Goal: Task Accomplishment & Management: Manage account settings

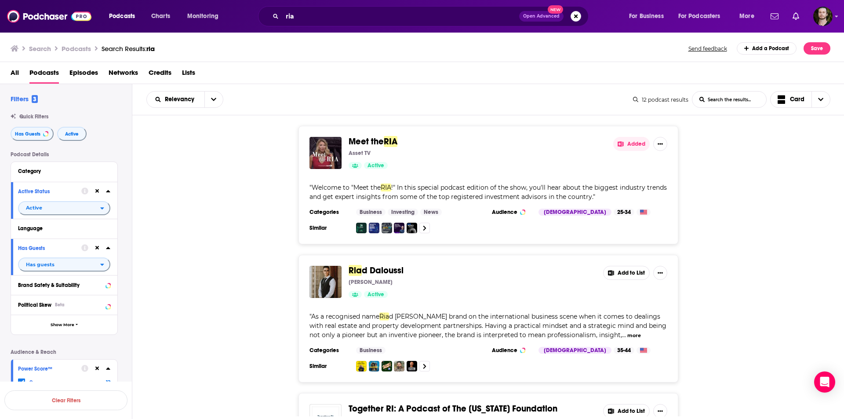
scroll to position [1516, 0]
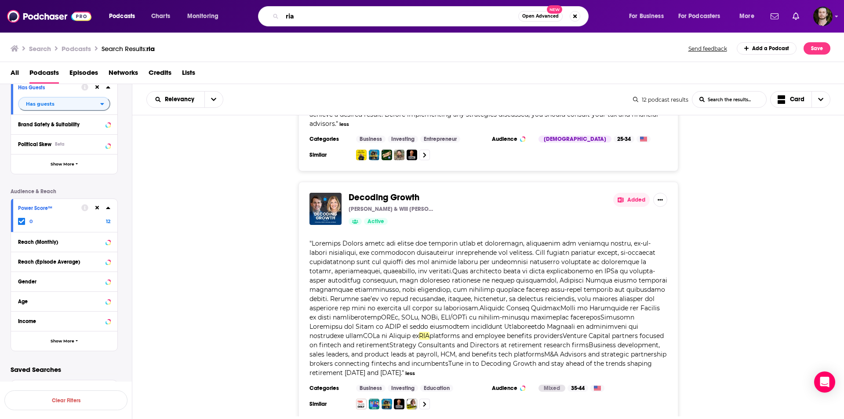
drag, startPoint x: 309, startPoint y: 17, endPoint x: 283, endPoint y: 17, distance: 25.5
click at [283, 17] on input "ria" at bounding box center [400, 16] width 236 height 14
type input "family office"
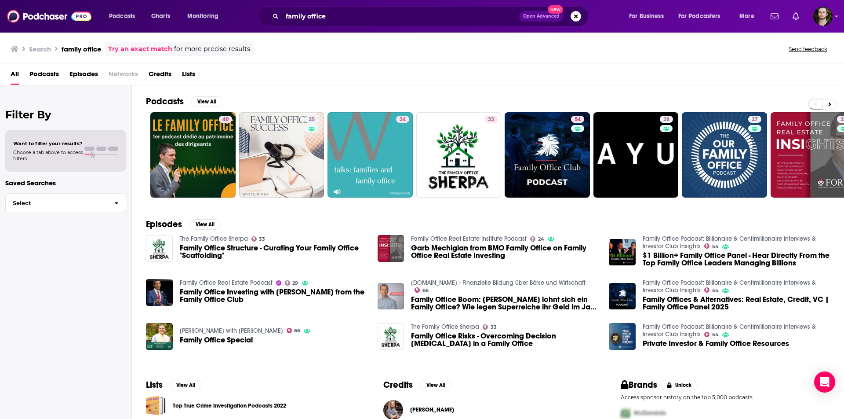
click at [48, 75] on span "Podcasts" at bounding box center [43, 76] width 29 height 18
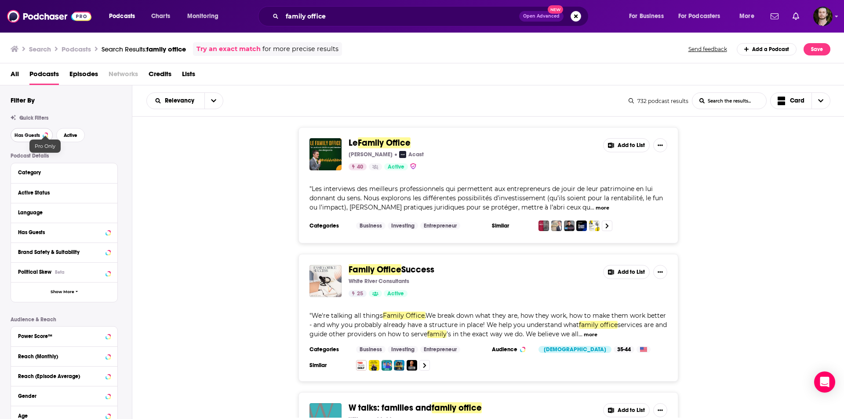
click at [35, 134] on span "Has Guests" at bounding box center [28, 135] width 26 height 5
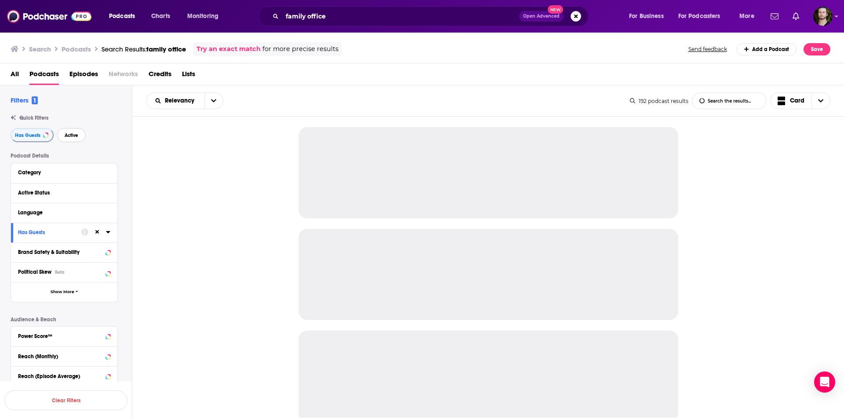
click at [65, 133] on span "Active" at bounding box center [72, 135] width 14 height 5
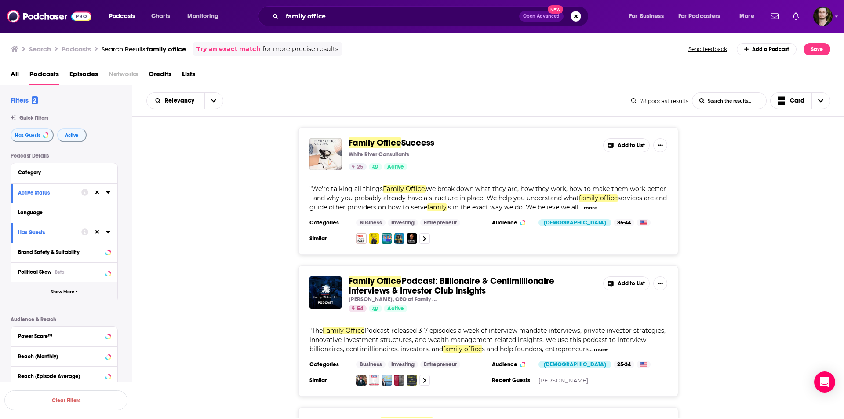
click at [60, 292] on span "Show More" at bounding box center [63, 291] width 24 height 5
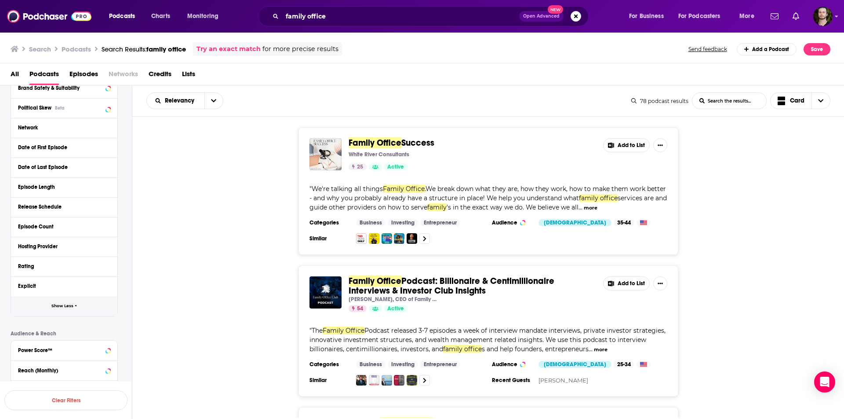
scroll to position [180, 0]
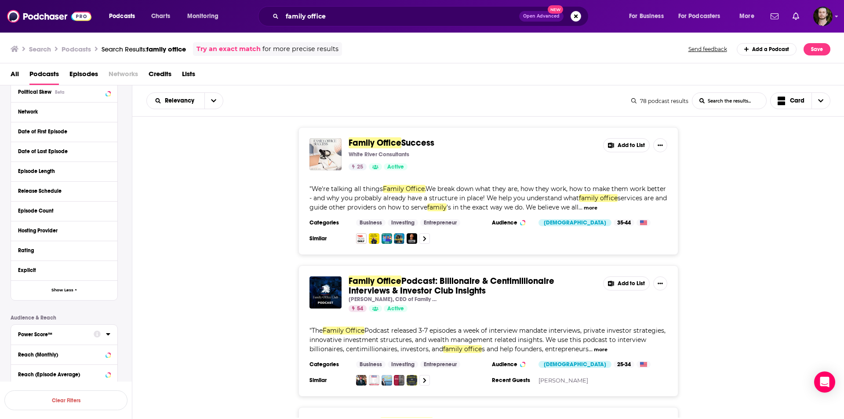
click at [46, 337] on button "Power Score™" at bounding box center [56, 333] width 76 height 11
click at [47, 333] on div "Power Score™" at bounding box center [53, 334] width 70 height 6
click at [57, 332] on div "Power Score™" at bounding box center [53, 334] width 70 height 6
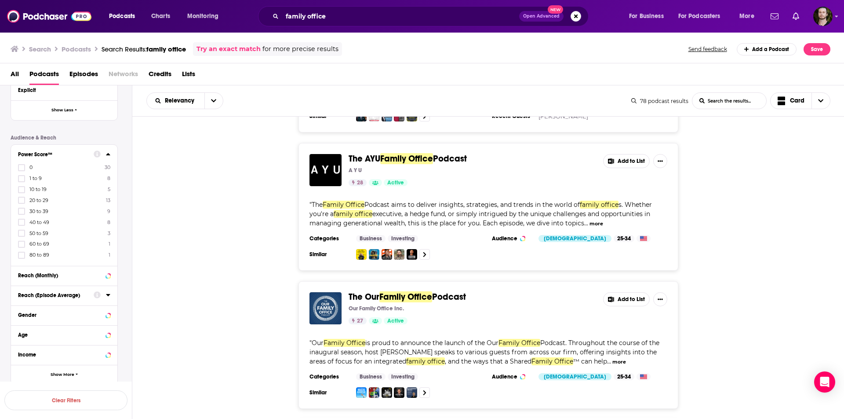
scroll to position [375, 0]
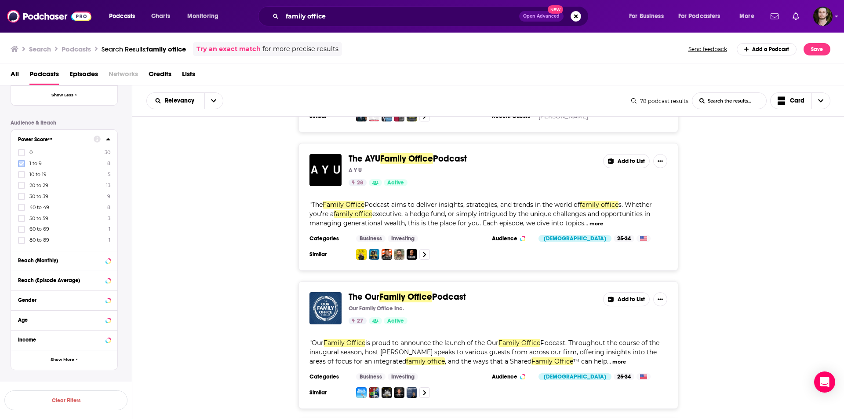
click at [23, 164] on icon at bounding box center [21, 163] width 5 height 5
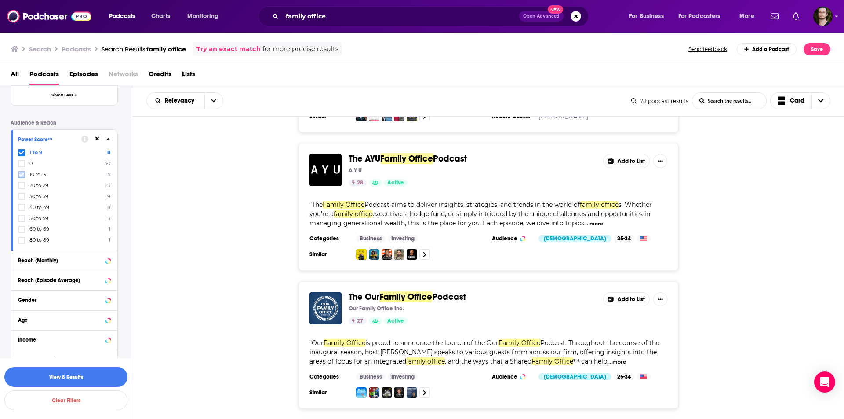
click at [22, 175] on icon at bounding box center [21, 174] width 5 height 5
click at [21, 183] on icon at bounding box center [21, 185] width 5 height 5
click at [22, 238] on icon at bounding box center [21, 239] width 5 height 5
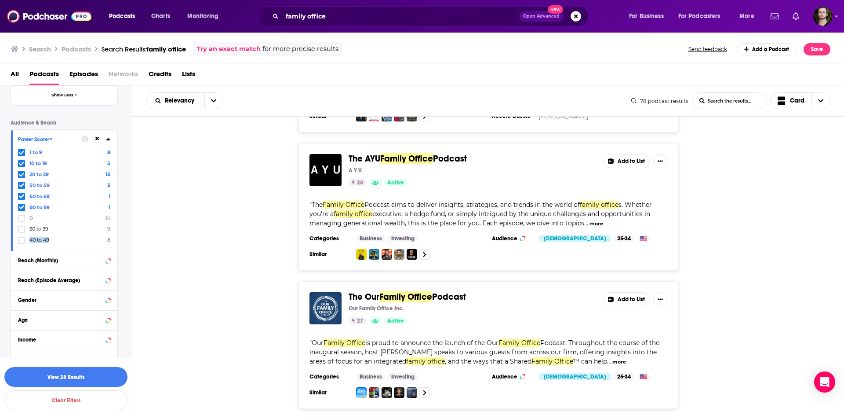
click at [22, 238] on icon at bounding box center [21, 239] width 5 height 5
click at [22, 153] on icon at bounding box center [21, 152] width 5 height 5
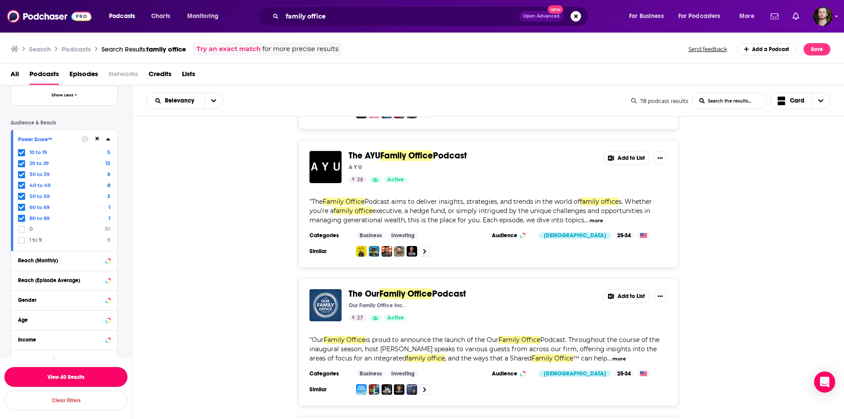
click at [99, 374] on button "View 40 Results" at bounding box center [65, 377] width 123 height 20
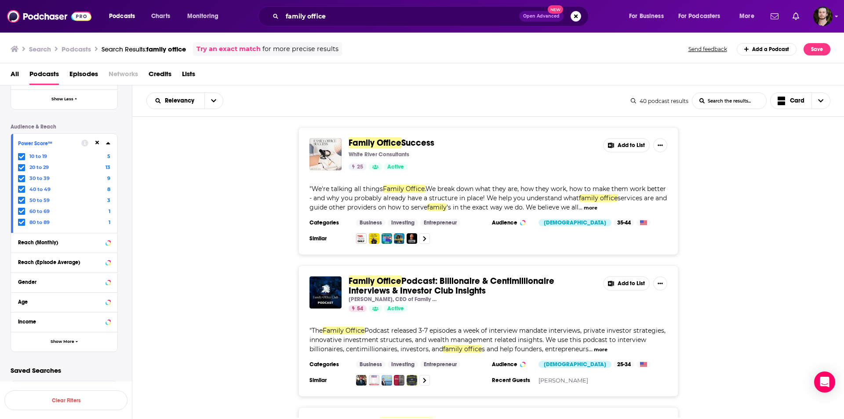
click at [637, 145] on button "Add to List" at bounding box center [626, 145] width 47 height 14
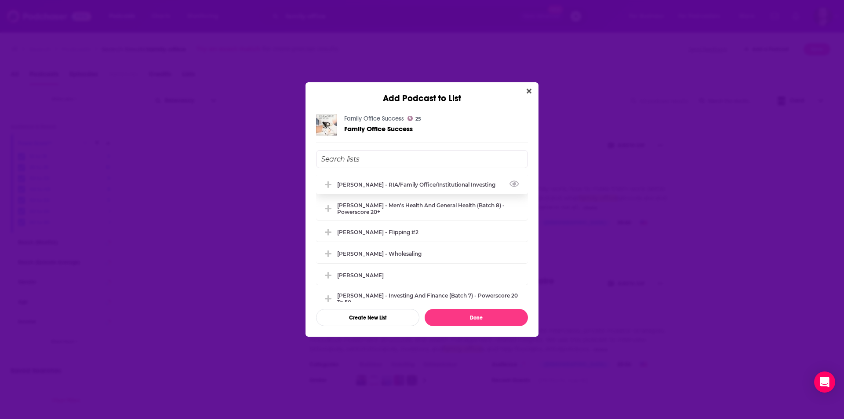
click at [377, 185] on div "[PERSON_NAME] - RIA/Family Office/Institutional Investing" at bounding box center [419, 184] width 164 height 7
click at [372, 183] on div "[PERSON_NAME] - RIA/Family Office/Institutional Investing" at bounding box center [419, 184] width 164 height 7
click at [530, 90] on icon "Close" at bounding box center [529, 91] width 5 height 5
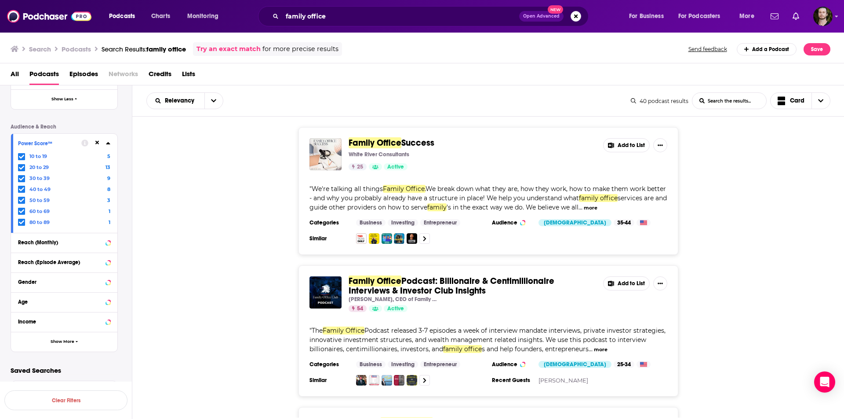
click at [613, 146] on icon at bounding box center [611, 145] width 6 height 6
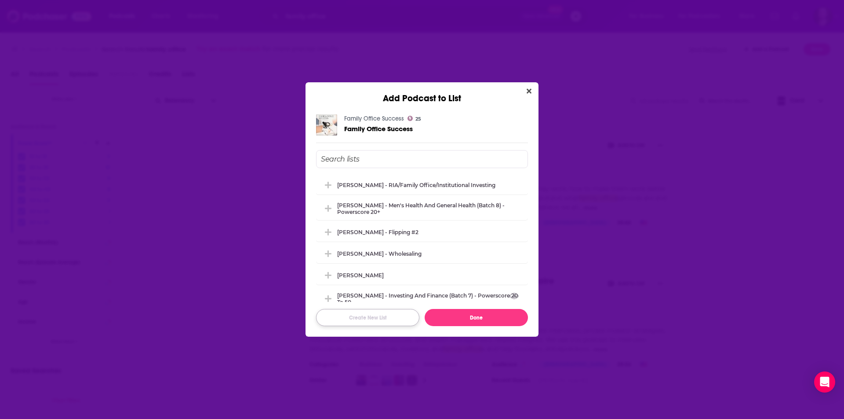
click at [387, 319] on button "Create New List" at bounding box center [367, 317] width 103 height 17
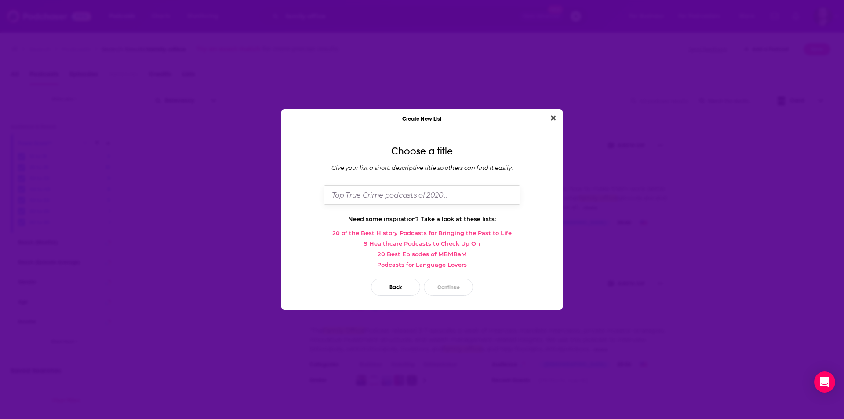
click at [366, 195] on input "Dialog" at bounding box center [422, 194] width 197 height 19
click at [361, 195] on input "[PERSON_NAME] - Family Office" at bounding box center [422, 194] width 197 height 19
drag, startPoint x: 374, startPoint y: 196, endPoint x: 363, endPoint y: 197, distance: 11.4
click at [363, 197] on input "[PERSON_NAME] - Family Office" at bounding box center [422, 194] width 197 height 19
type input "[PERSON_NAME] - Family Office"
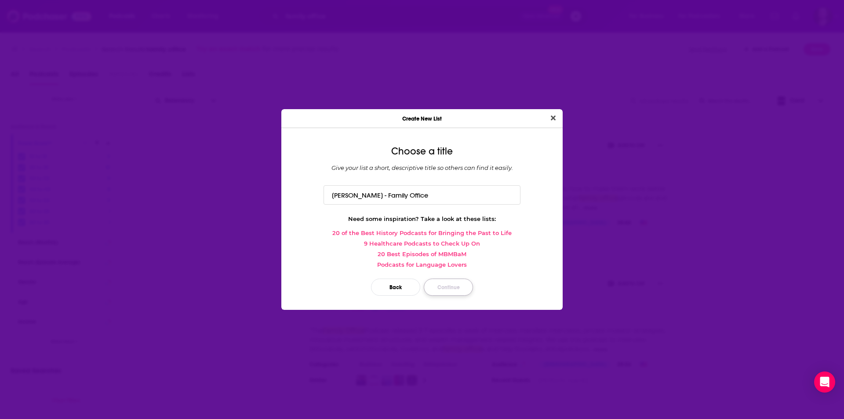
click at [453, 285] on button "Continue" at bounding box center [448, 286] width 49 height 17
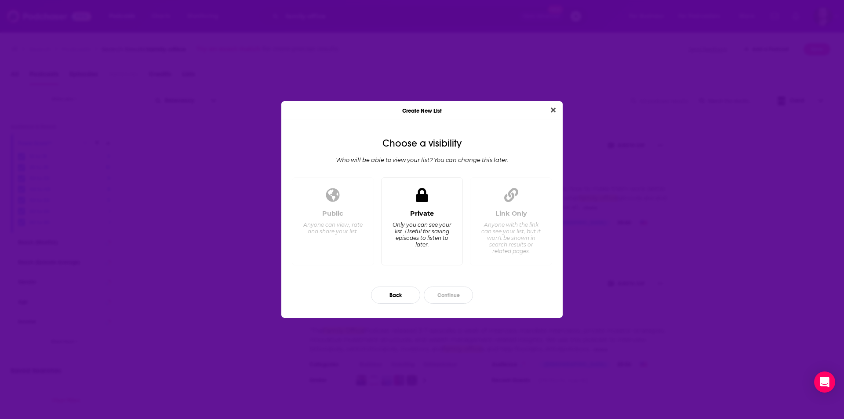
click at [435, 224] on div "Only you can see your list. Useful for saving episodes to listen to later." at bounding box center [422, 234] width 60 height 26
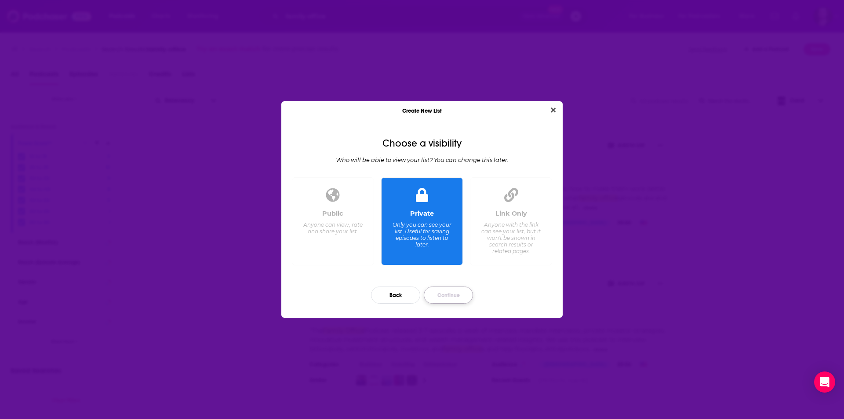
click at [452, 291] on button "Continue" at bounding box center [448, 294] width 49 height 17
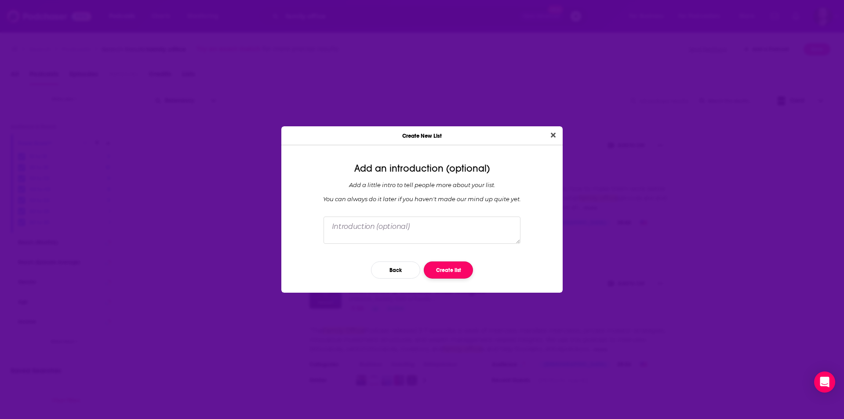
click at [448, 268] on button "Create list" at bounding box center [448, 269] width 49 height 17
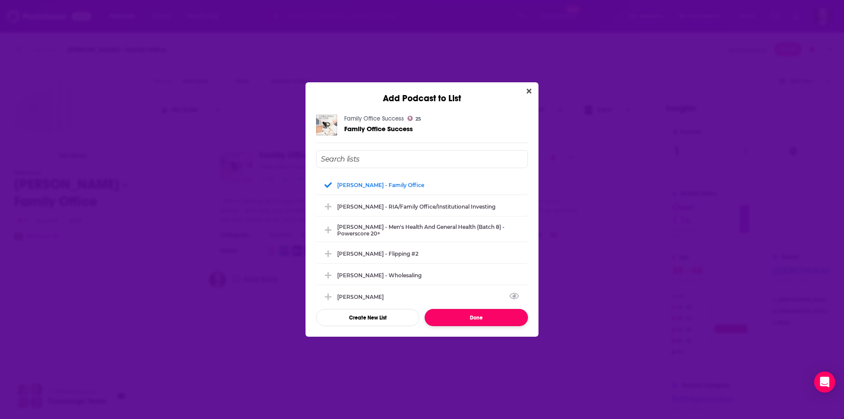
click at [484, 324] on button "Done" at bounding box center [476, 317] width 103 height 17
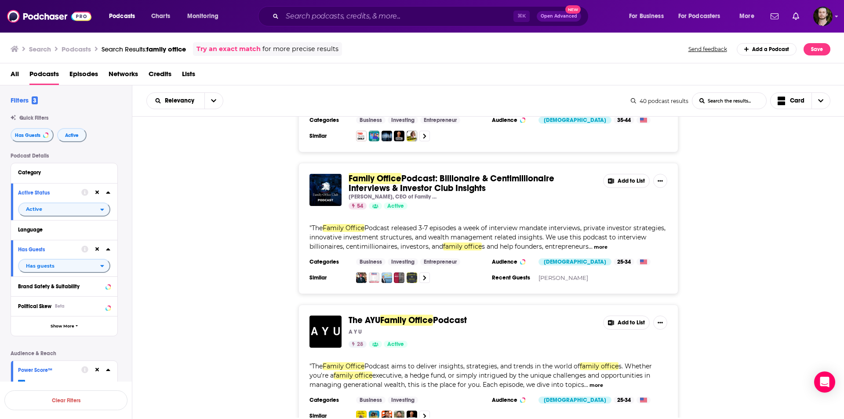
scroll to position [102, 0]
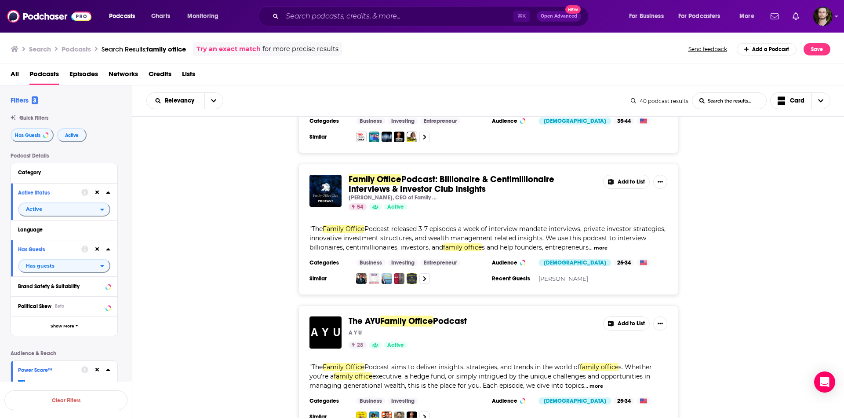
click at [627, 178] on button "Add to List" at bounding box center [626, 182] width 47 height 14
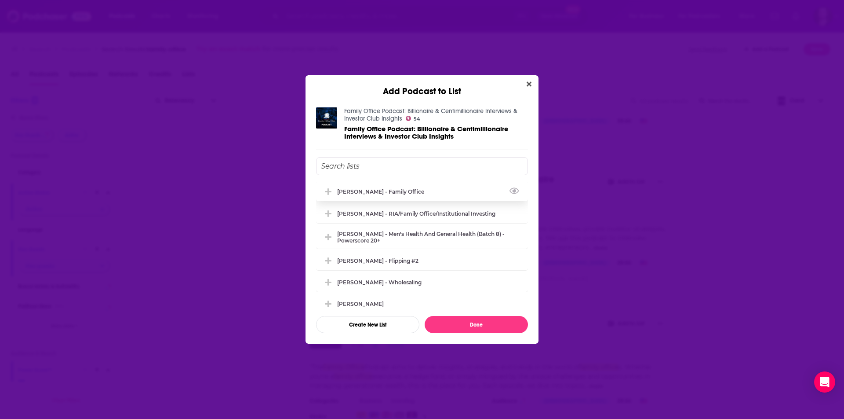
click at [379, 194] on div "[PERSON_NAME] - Family Office" at bounding box center [383, 191] width 92 height 7
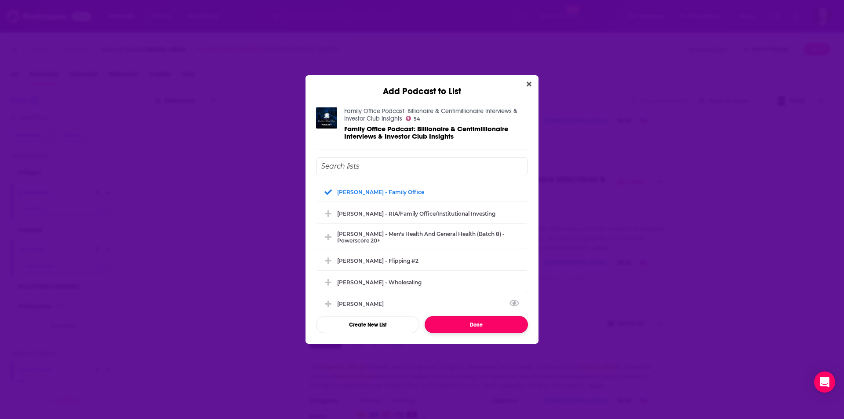
drag, startPoint x: 464, startPoint y: 324, endPoint x: 459, endPoint y: 322, distance: 4.6
click at [464, 324] on button "Done" at bounding box center [476, 324] width 103 height 17
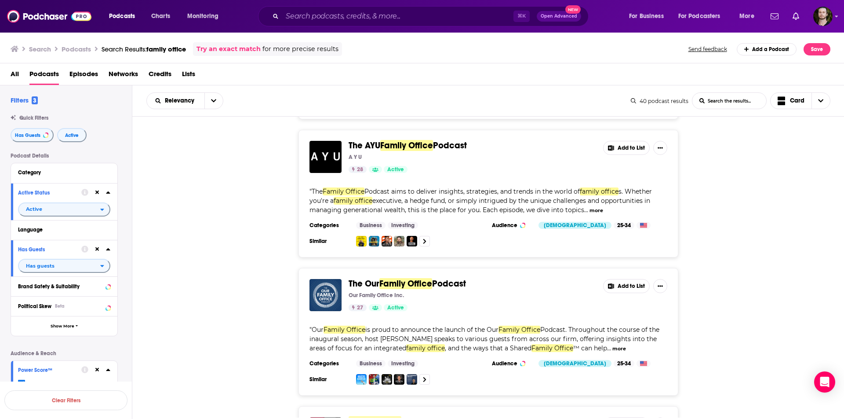
scroll to position [277, 0]
click at [630, 150] on button "Add to List" at bounding box center [626, 148] width 47 height 14
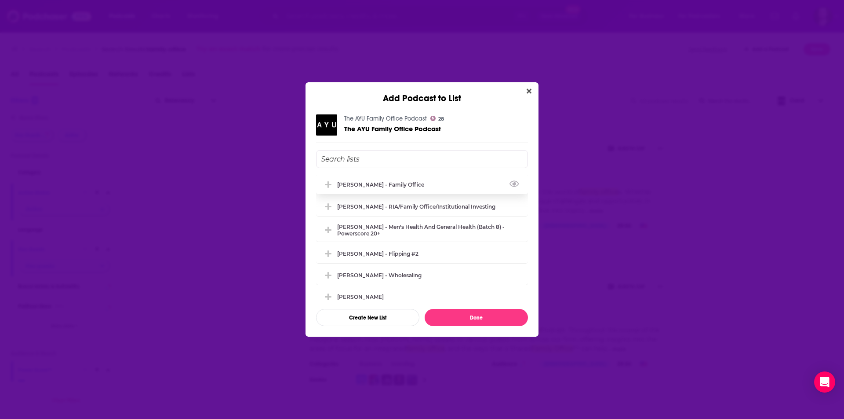
click at [399, 185] on div "[PERSON_NAME] - Family Office" at bounding box center [383, 184] width 92 height 7
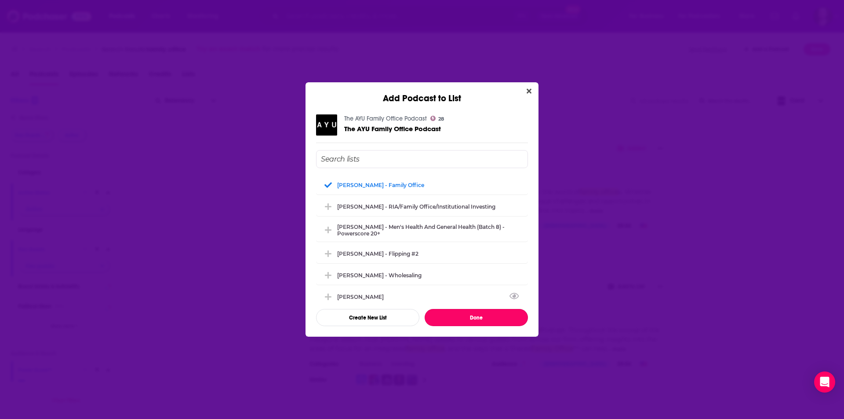
drag, startPoint x: 500, startPoint y: 316, endPoint x: 504, endPoint y: 309, distance: 8.5
click at [500, 316] on button "Done" at bounding box center [476, 317] width 103 height 17
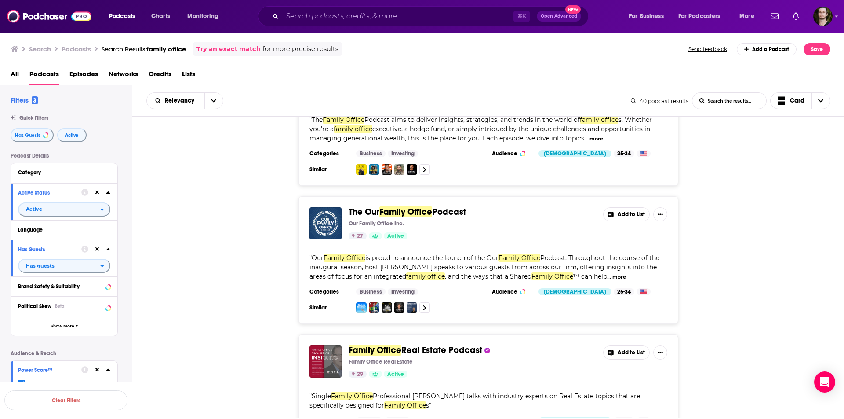
scroll to position [346, 0]
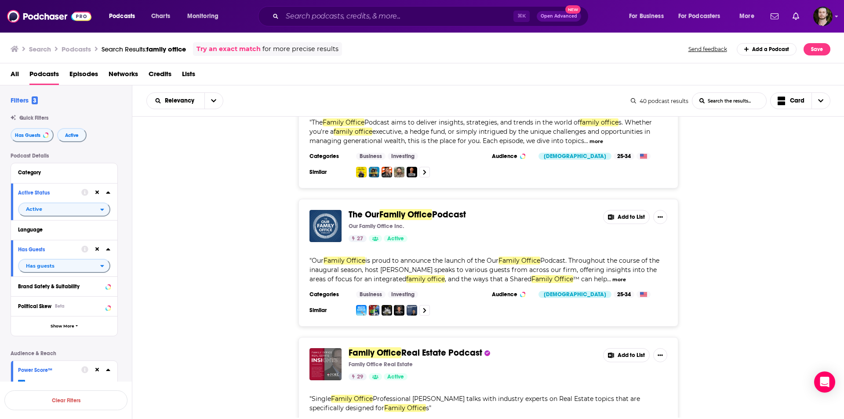
click at [625, 219] on button "Add to List" at bounding box center [626, 217] width 47 height 14
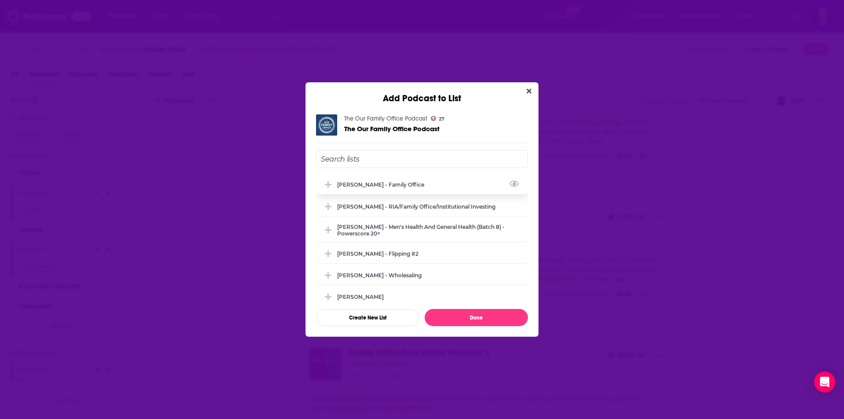
click at [410, 184] on div "[PERSON_NAME] - Family Office" at bounding box center [383, 184] width 92 height 7
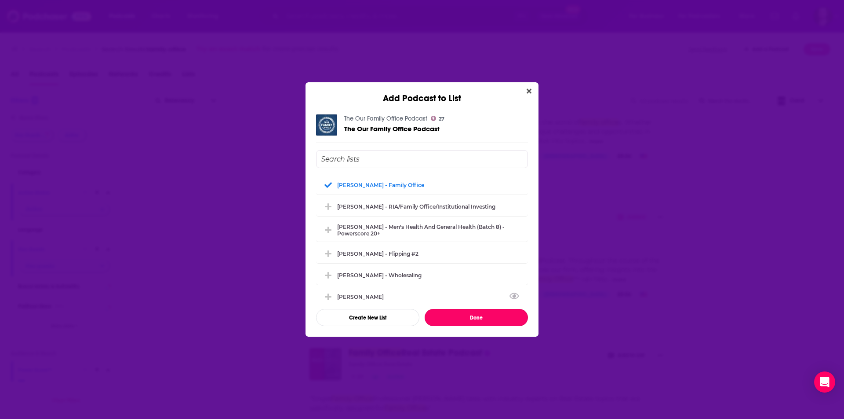
click at [497, 314] on button "Done" at bounding box center [476, 317] width 103 height 17
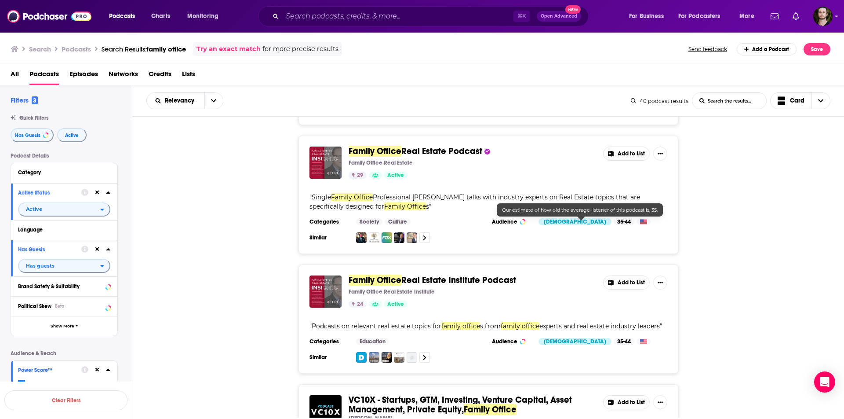
scroll to position [548, 0]
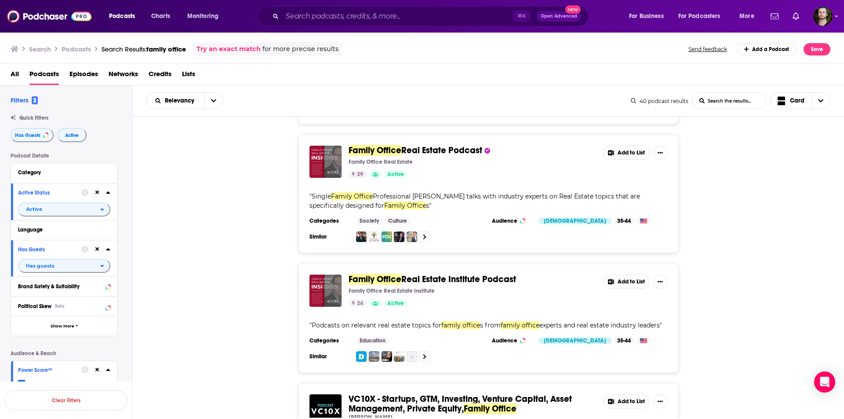
click at [627, 151] on button "Add to List" at bounding box center [626, 153] width 47 height 14
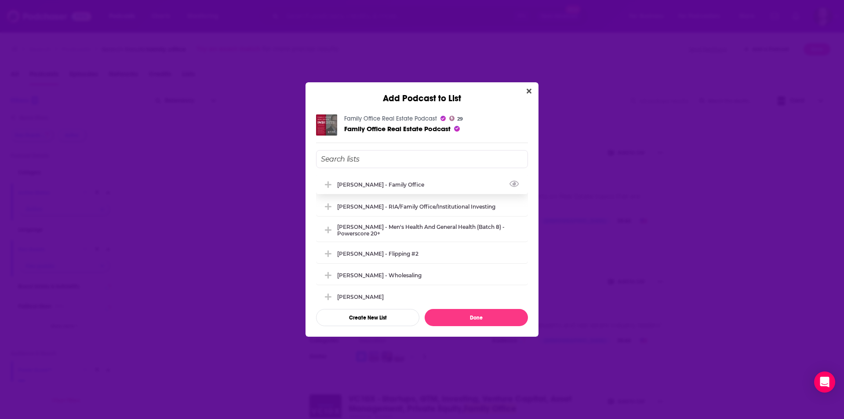
click at [409, 184] on div "[PERSON_NAME] - Family Office" at bounding box center [383, 184] width 92 height 7
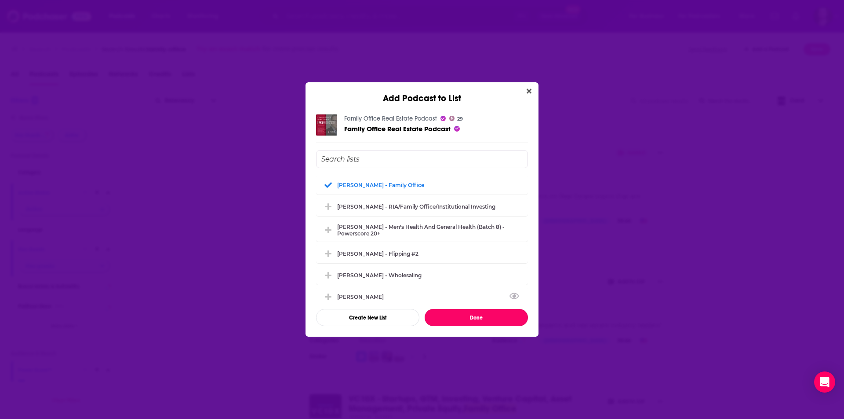
click at [476, 315] on button "Done" at bounding box center [476, 317] width 103 height 17
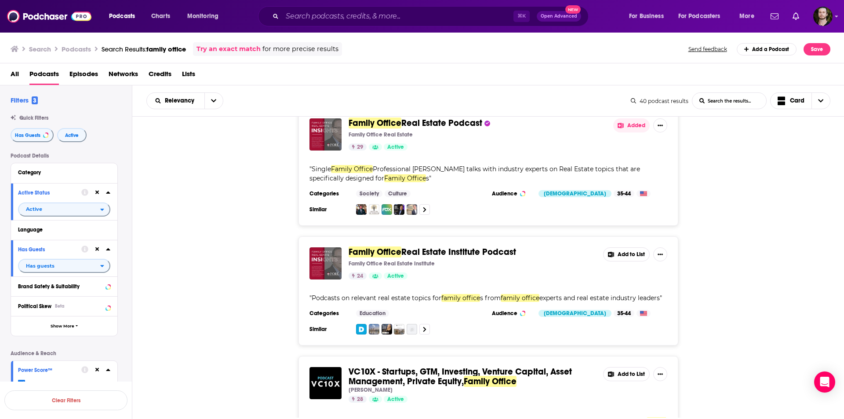
scroll to position [577, 0]
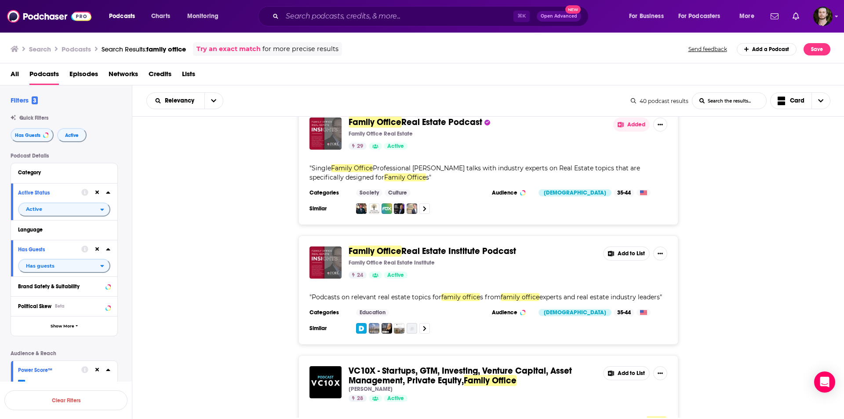
click at [618, 253] on button "Add to List" at bounding box center [626, 253] width 47 height 14
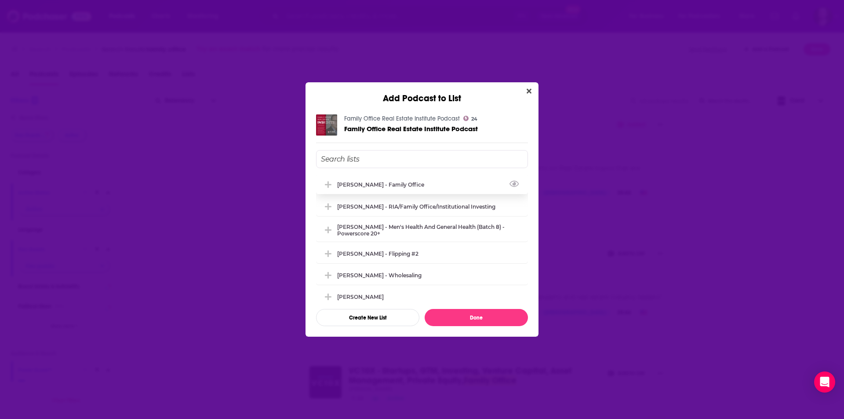
click at [390, 185] on div "[PERSON_NAME] - Family Office" at bounding box center [383, 184] width 92 height 7
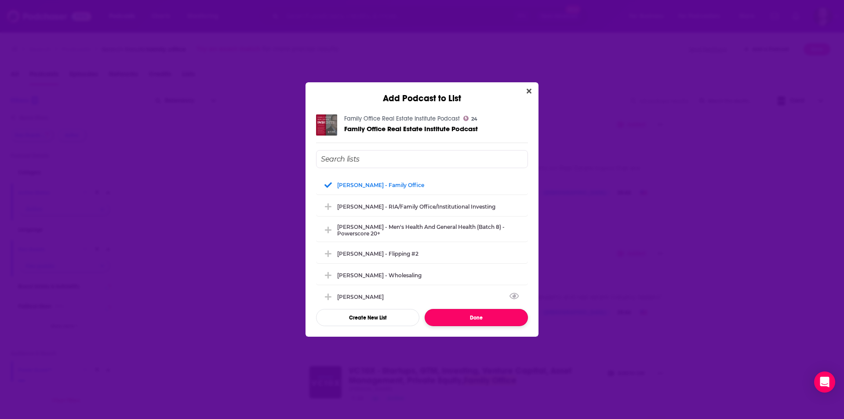
click at [489, 315] on button "Done" at bounding box center [476, 317] width 103 height 17
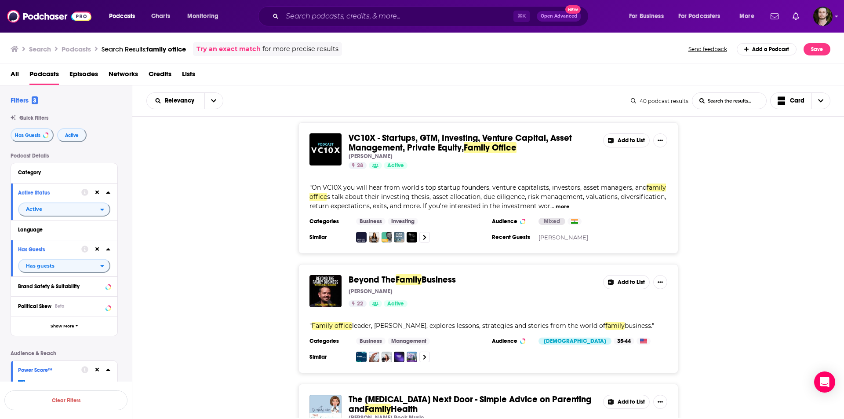
scroll to position [813, 0]
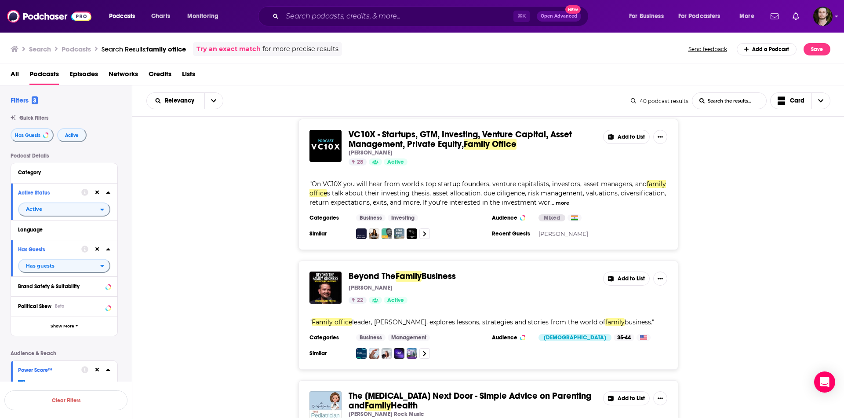
click at [629, 137] on button "Add to List" at bounding box center [626, 137] width 47 height 14
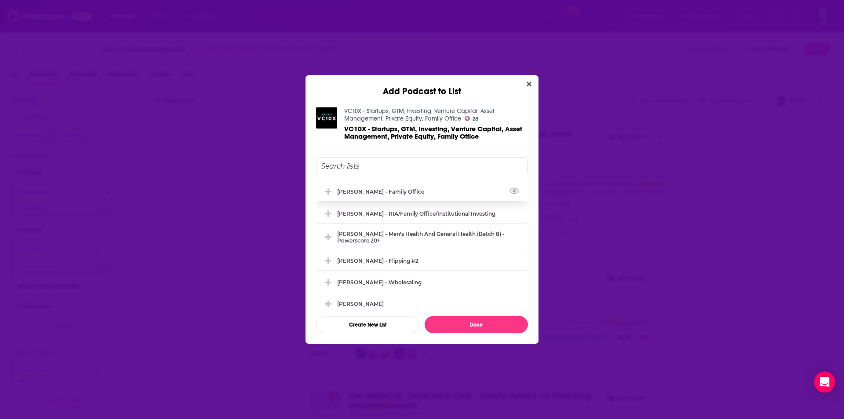
click at [403, 197] on div "[PERSON_NAME] - Family Office" at bounding box center [422, 191] width 212 height 19
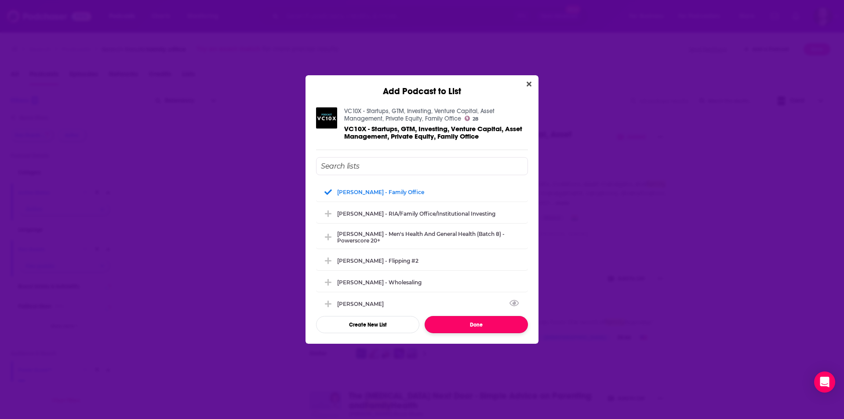
click at [488, 329] on button "Done" at bounding box center [476, 324] width 103 height 17
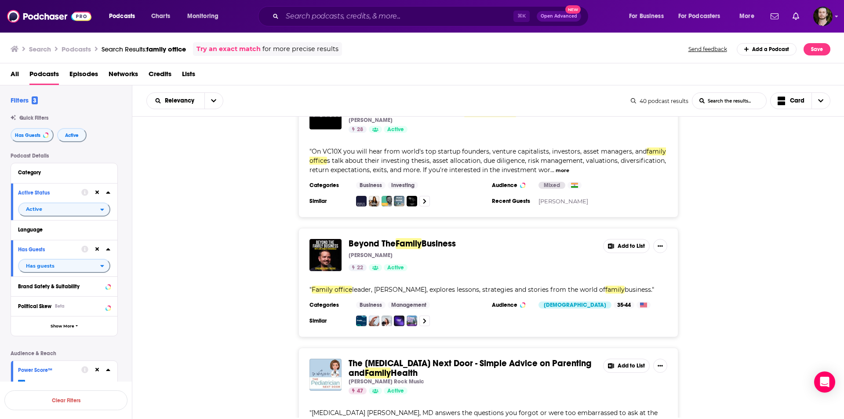
scroll to position [911, 0]
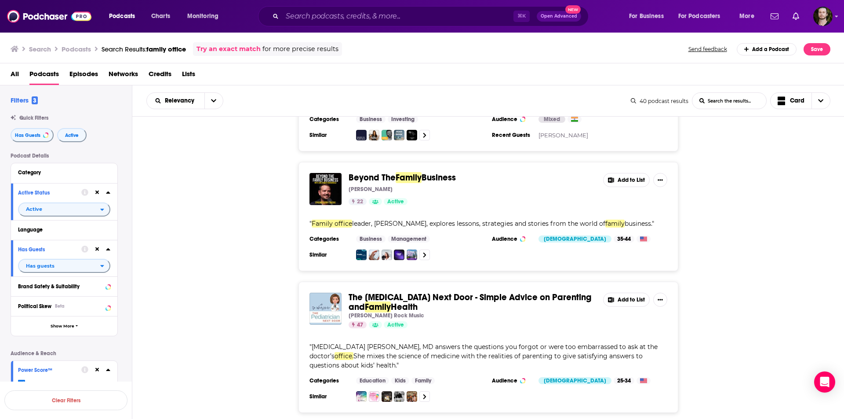
click at [630, 183] on button "Add to List" at bounding box center [626, 180] width 47 height 14
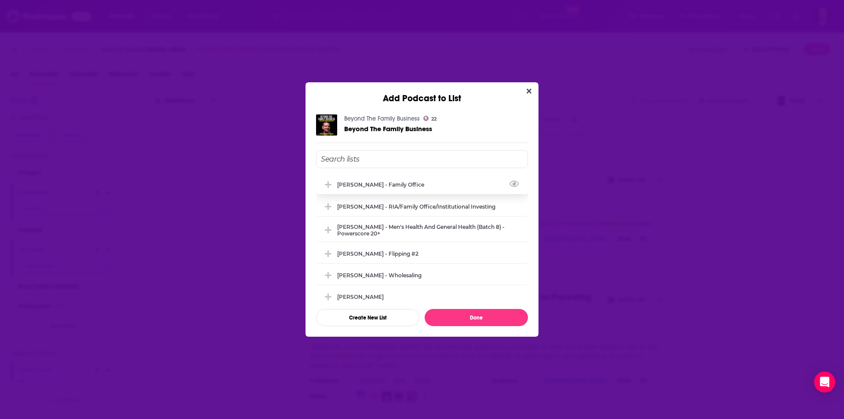
click at [379, 186] on div "[PERSON_NAME] - Family Office" at bounding box center [383, 184] width 92 height 7
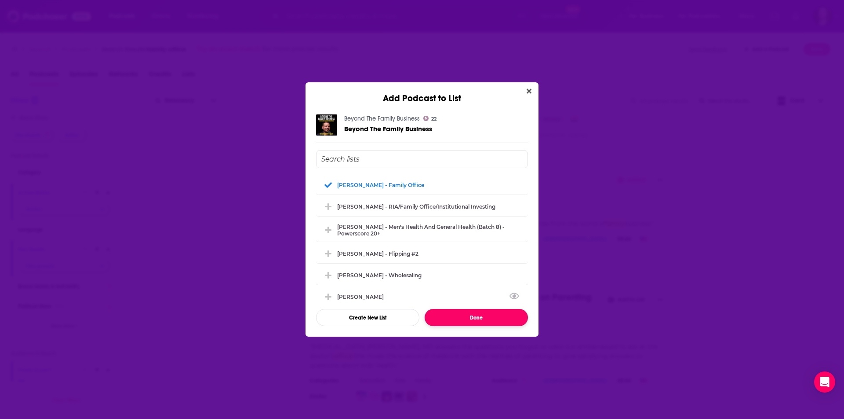
click at [483, 317] on button "Done" at bounding box center [476, 317] width 103 height 17
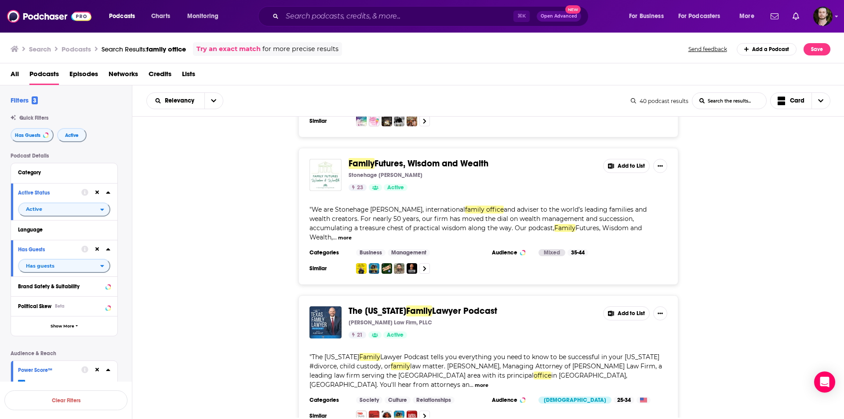
scroll to position [1202, 0]
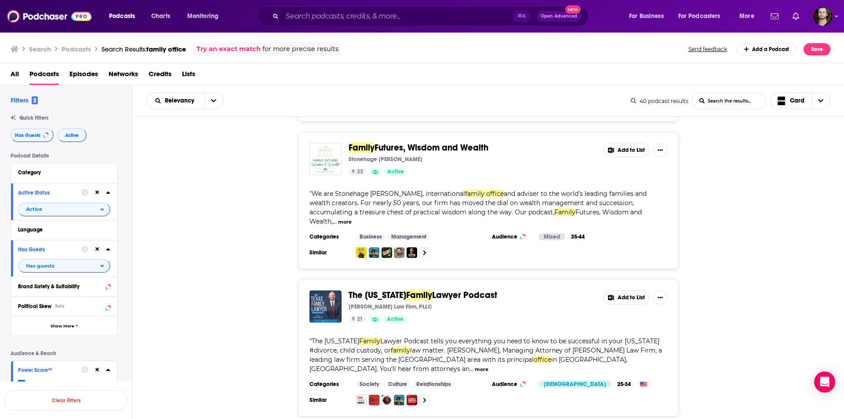
click at [628, 157] on button "Add to List" at bounding box center [626, 150] width 47 height 14
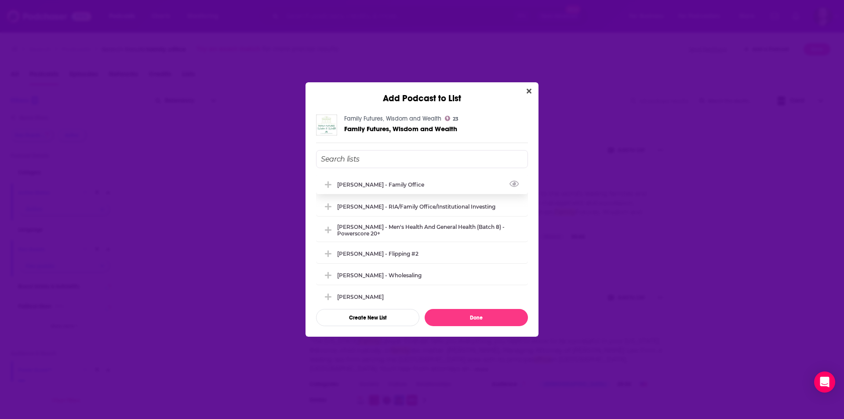
click at [423, 188] on div "[PERSON_NAME] - Family Office" at bounding box center [422, 184] width 212 height 19
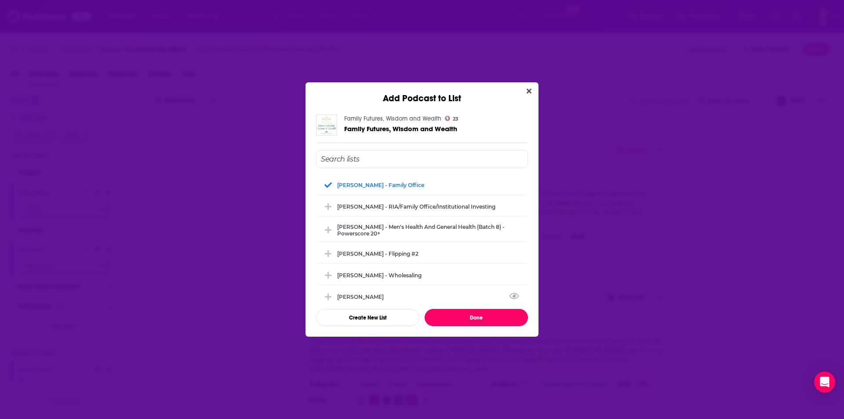
click at [482, 320] on button "Done" at bounding box center [476, 317] width 103 height 17
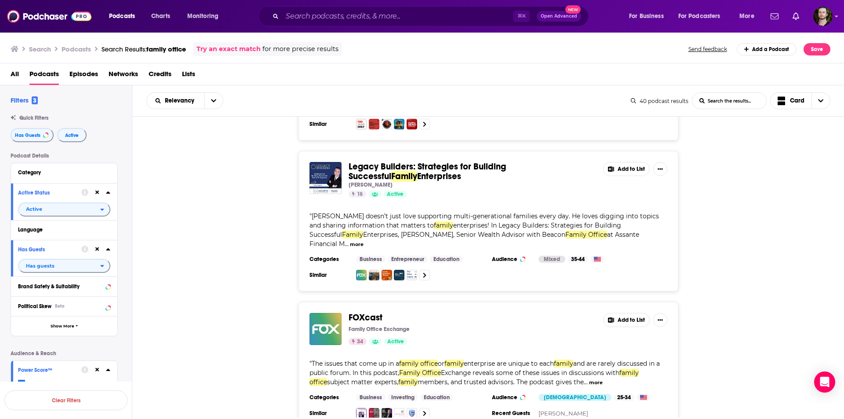
scroll to position [1479, 0]
click at [364, 240] on button "more" at bounding box center [357, 243] width 14 height 7
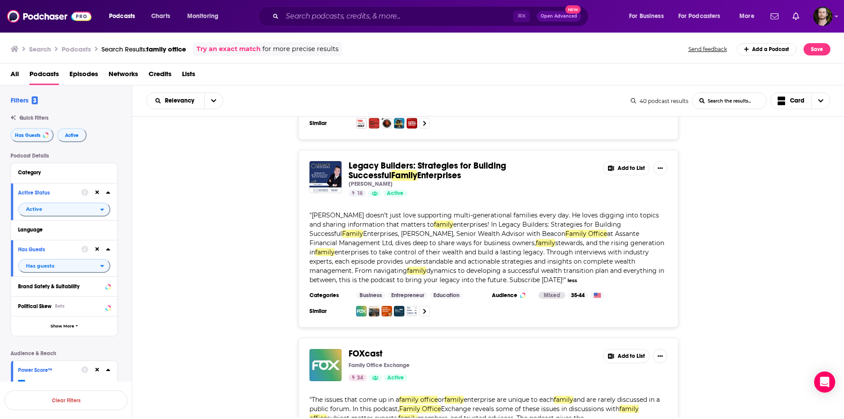
click at [629, 161] on button "Add to List" at bounding box center [626, 168] width 47 height 14
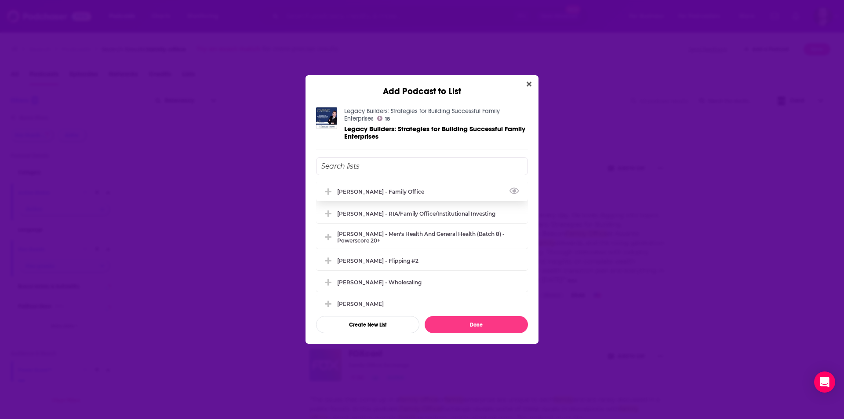
click at [394, 192] on div "[PERSON_NAME] - Family Office" at bounding box center [383, 191] width 92 height 7
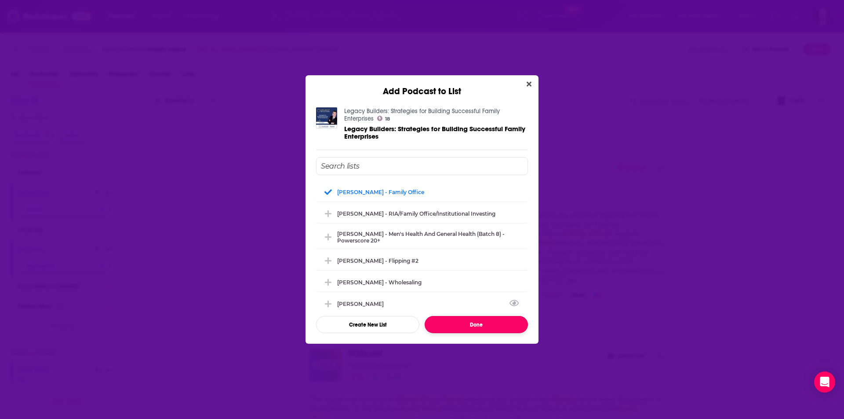
click at [490, 322] on button "Done" at bounding box center [476, 324] width 103 height 17
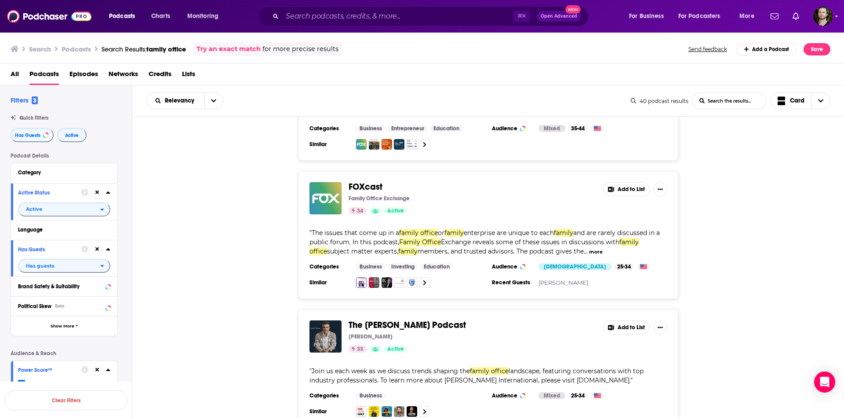
scroll to position [1647, 0]
click at [629, 181] on button "Add to List" at bounding box center [626, 188] width 47 height 14
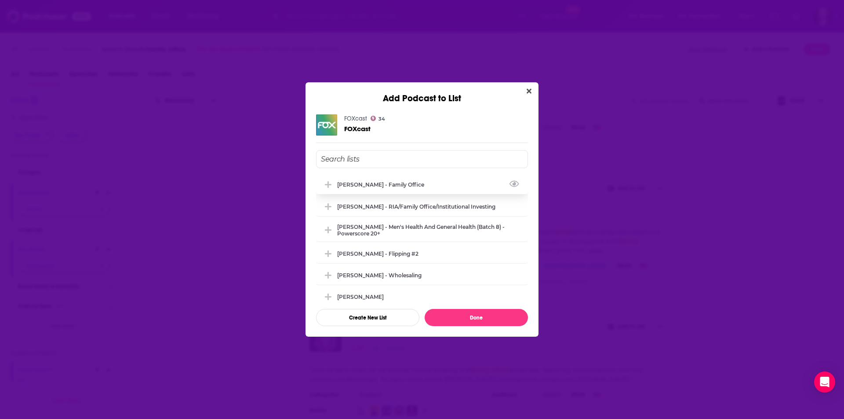
click at [405, 187] on div "[PERSON_NAME] - Family Office" at bounding box center [383, 184] width 92 height 7
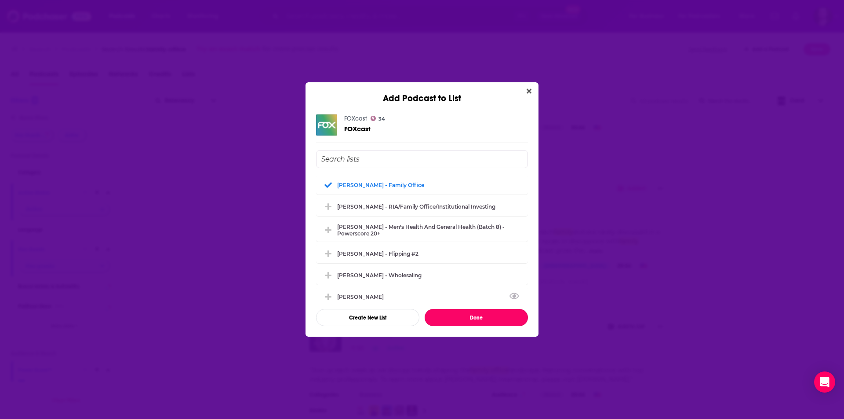
click at [488, 320] on button "Done" at bounding box center [476, 317] width 103 height 17
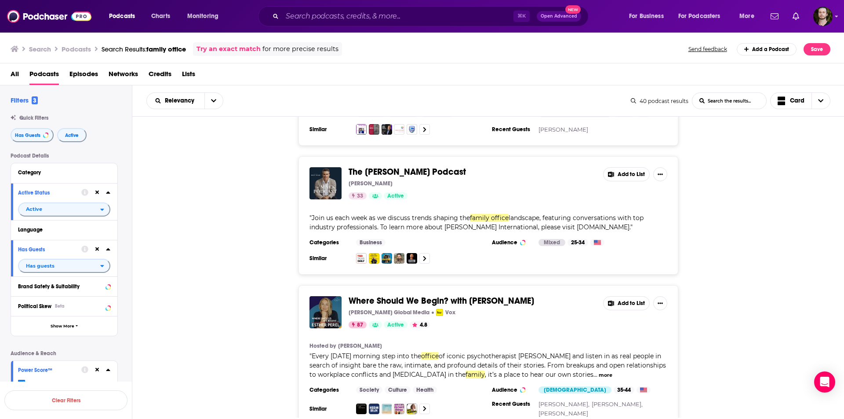
scroll to position [1811, 0]
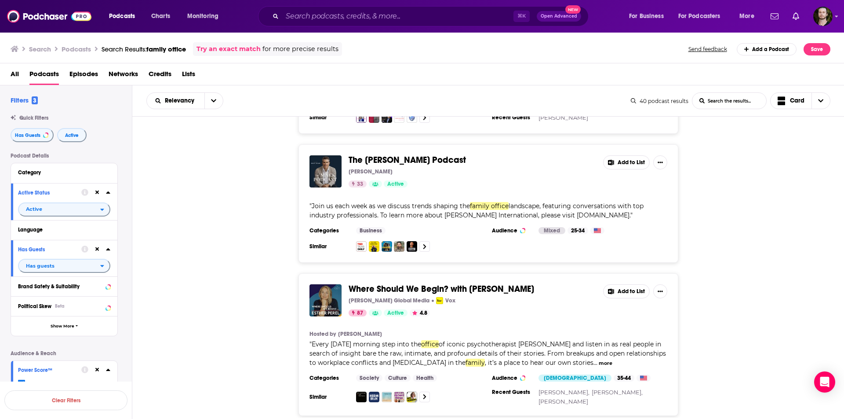
drag, startPoint x: 628, startPoint y: 205, endPoint x: 542, endPoint y: 207, distance: 86.2
click at [542, 207] on span "landscape, featuring conversations with top industry professionals. To learn mo…" at bounding box center [477, 210] width 334 height 17
copy span "[DOMAIN_NAME]"
click at [617, 155] on button "Add to List" at bounding box center [626, 162] width 47 height 14
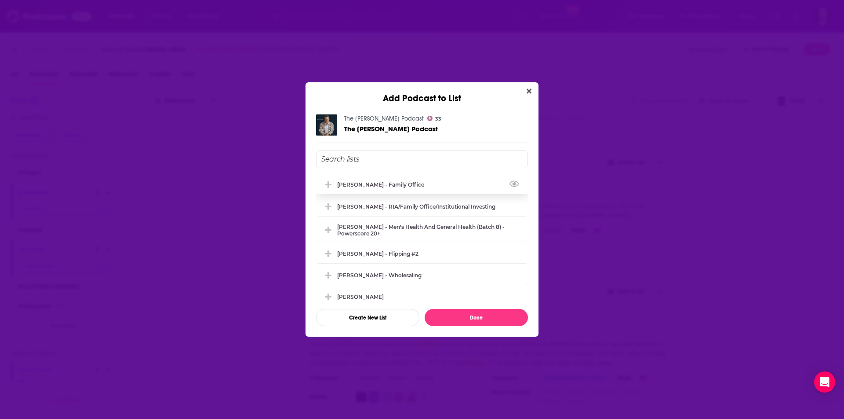
click at [386, 182] on div "[PERSON_NAME] - Family Office" at bounding box center [383, 184] width 92 height 7
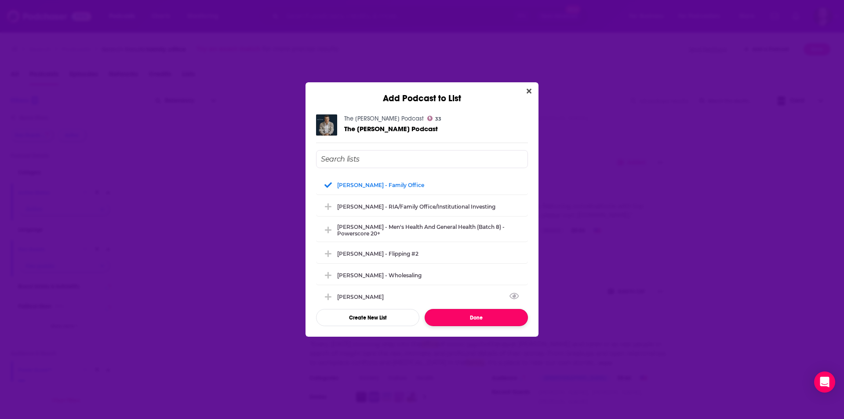
click at [482, 313] on button "Done" at bounding box center [476, 317] width 103 height 17
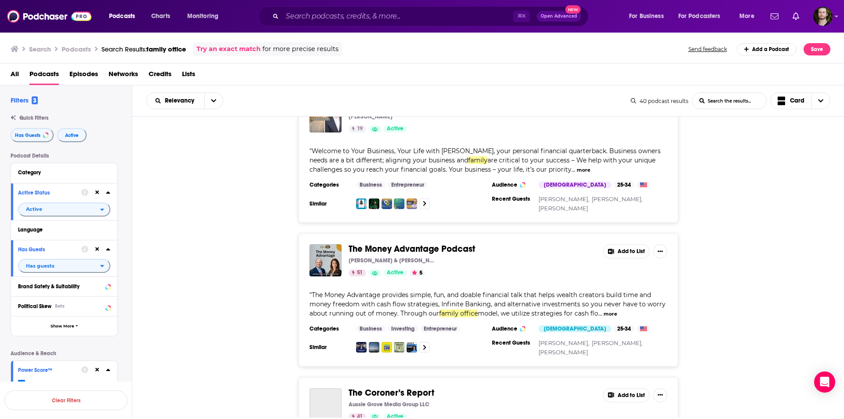
scroll to position [2188, 0]
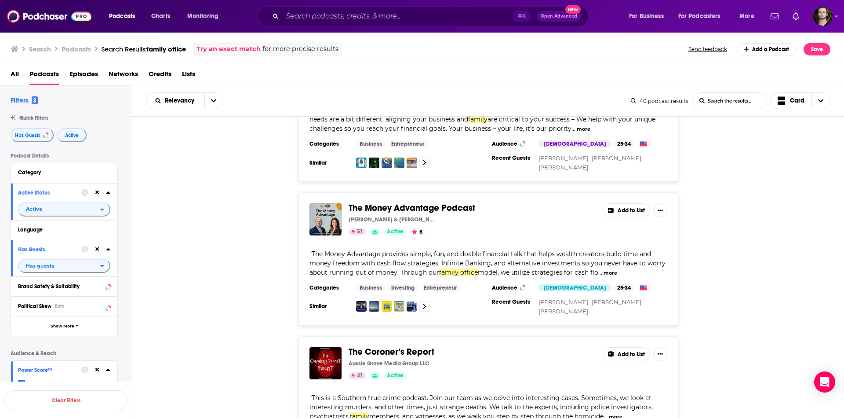
click at [630, 203] on button "Add to List" at bounding box center [626, 210] width 47 height 14
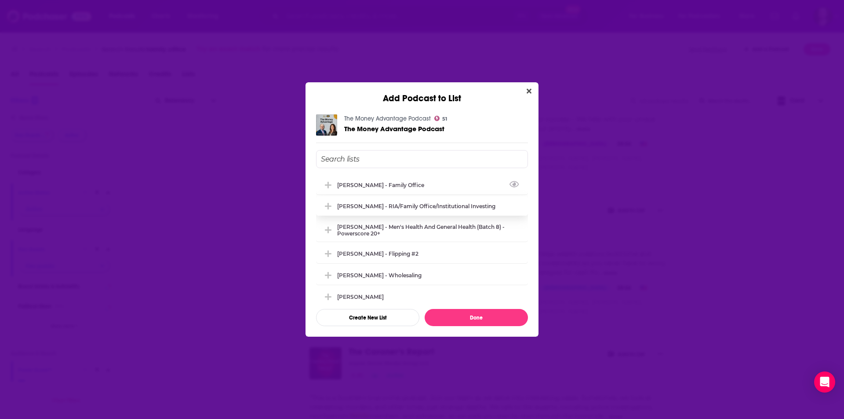
drag, startPoint x: 413, startPoint y: 186, endPoint x: 426, endPoint y: 201, distance: 20.3
click at [413, 186] on div "[PERSON_NAME] - Family Office" at bounding box center [383, 185] width 92 height 7
click at [482, 316] on button "Done" at bounding box center [476, 317] width 103 height 17
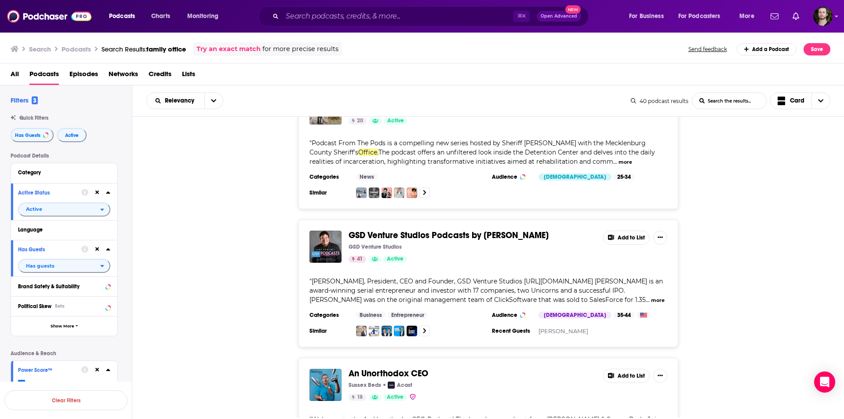
scroll to position [2717, 0]
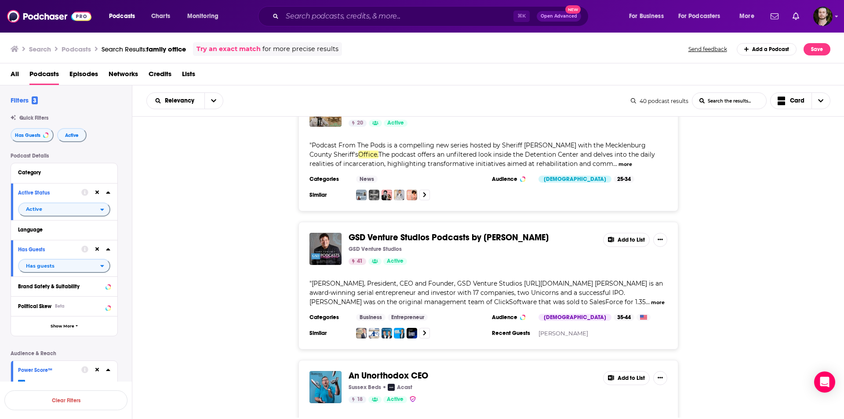
click at [651, 299] on button "more" at bounding box center [658, 302] width 14 height 7
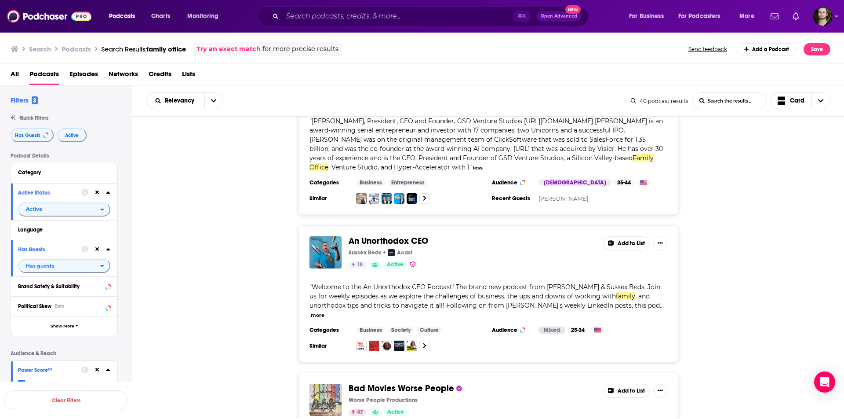
scroll to position [2889, 0]
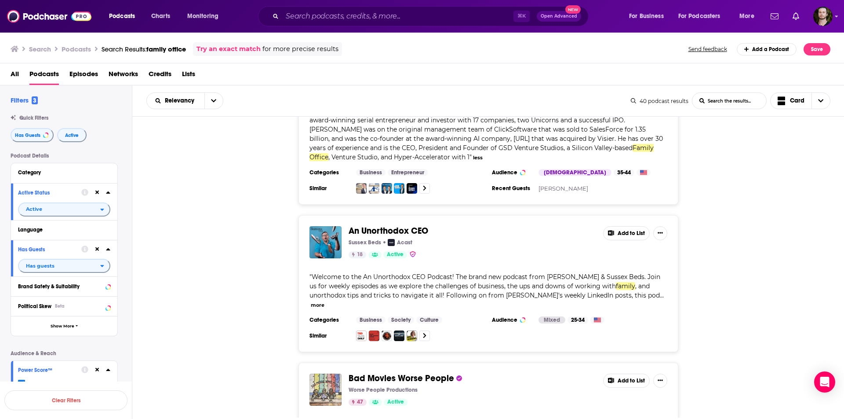
click at [325, 301] on button "more" at bounding box center [318, 304] width 14 height 7
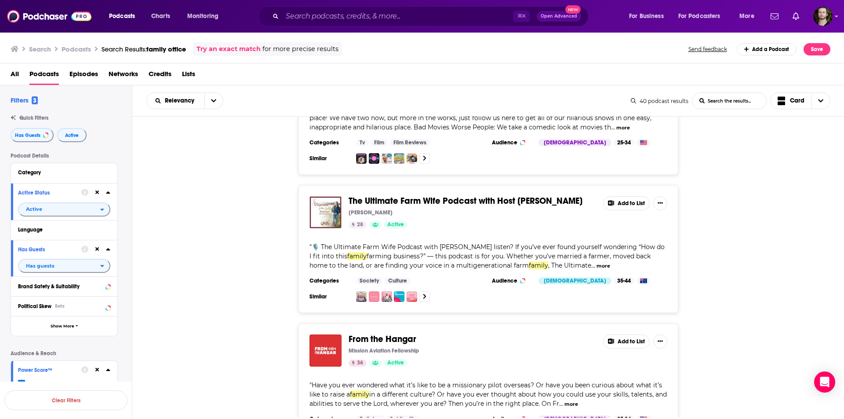
scroll to position [3291, 0]
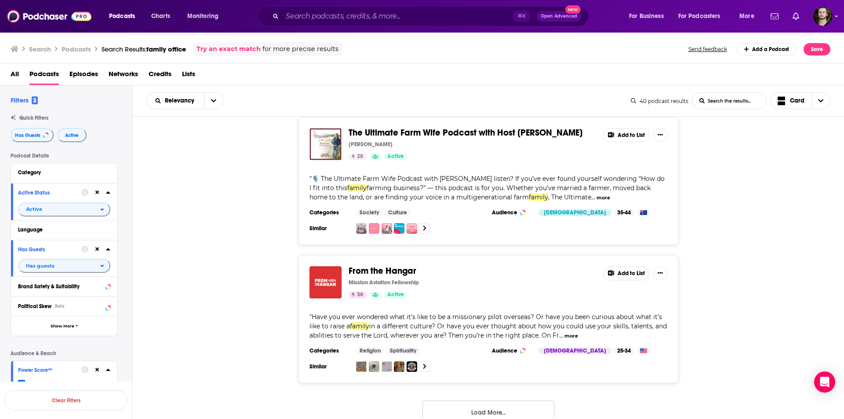
click at [513, 400] on button "Load More..." at bounding box center [489, 412] width 132 height 24
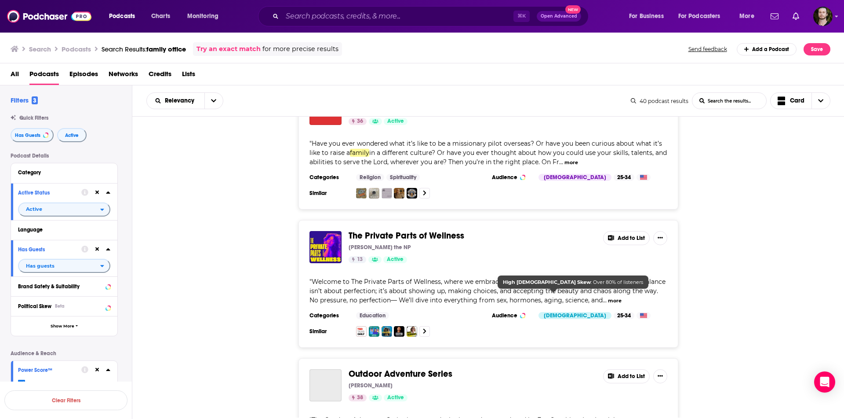
scroll to position [3467, 0]
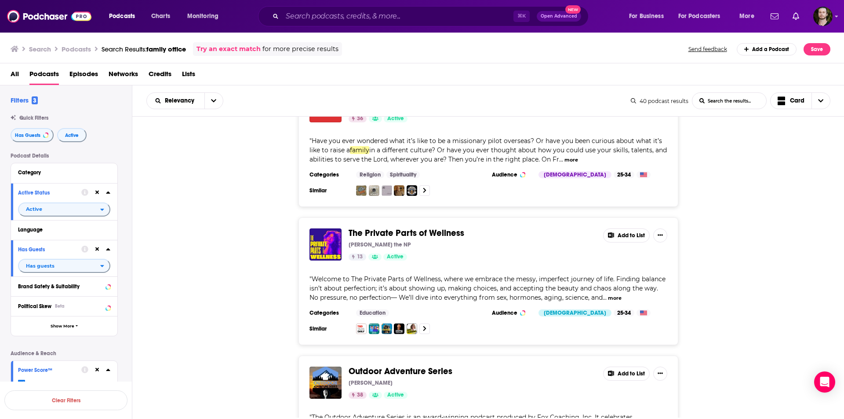
click at [610, 294] on button "more" at bounding box center [615, 297] width 14 height 7
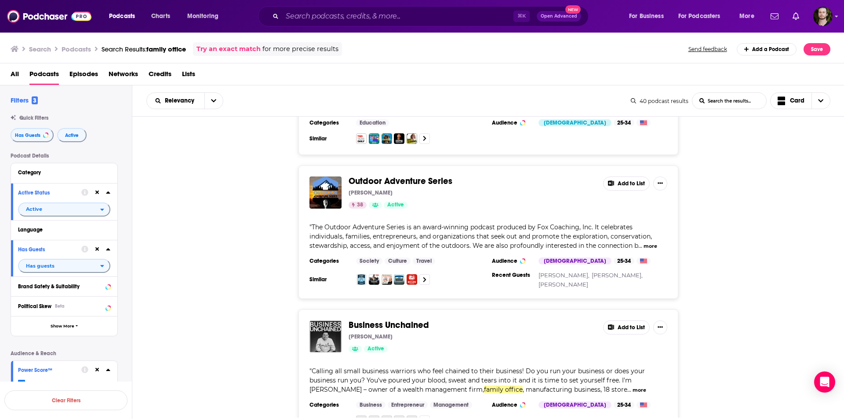
scroll to position [3706, 0]
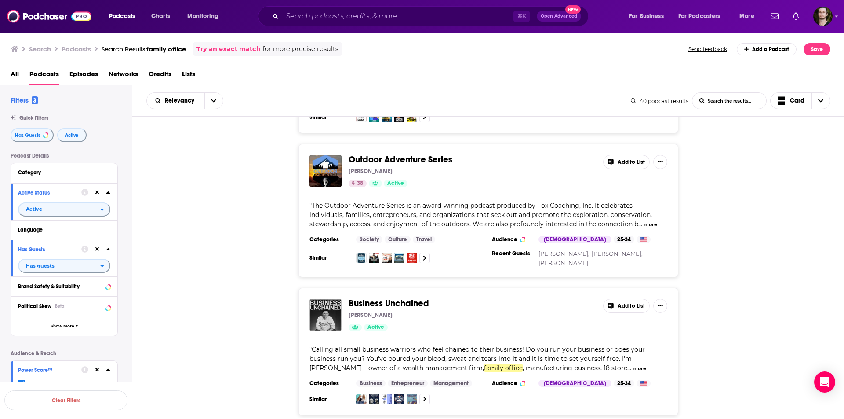
click at [651, 221] on button "more" at bounding box center [651, 224] width 14 height 7
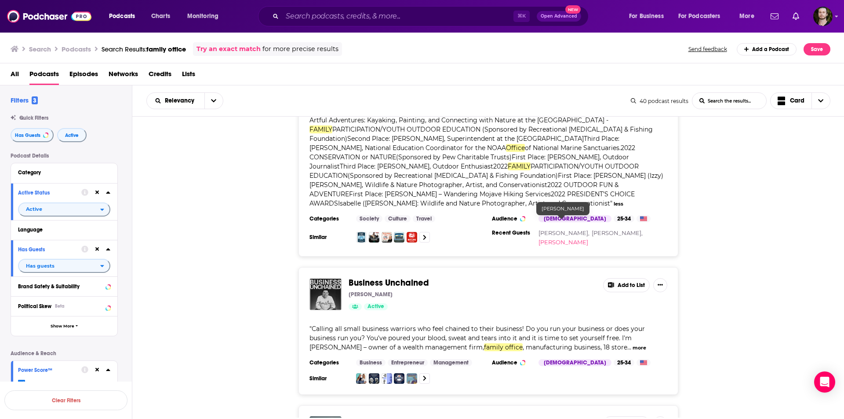
scroll to position [3896, 0]
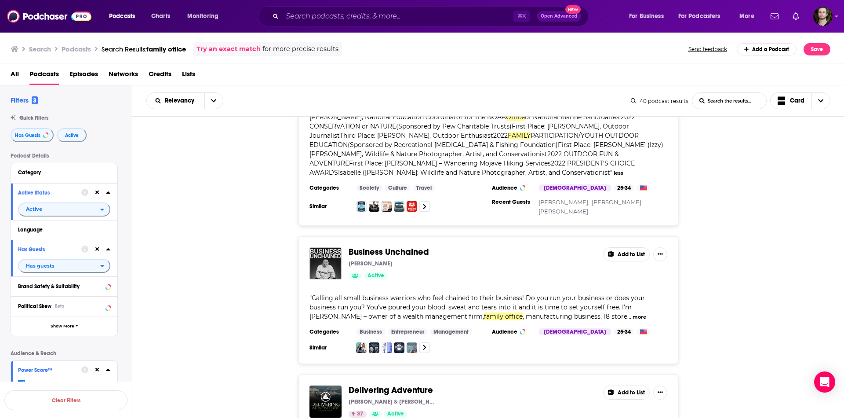
click at [633, 313] on button "more" at bounding box center [640, 316] width 14 height 7
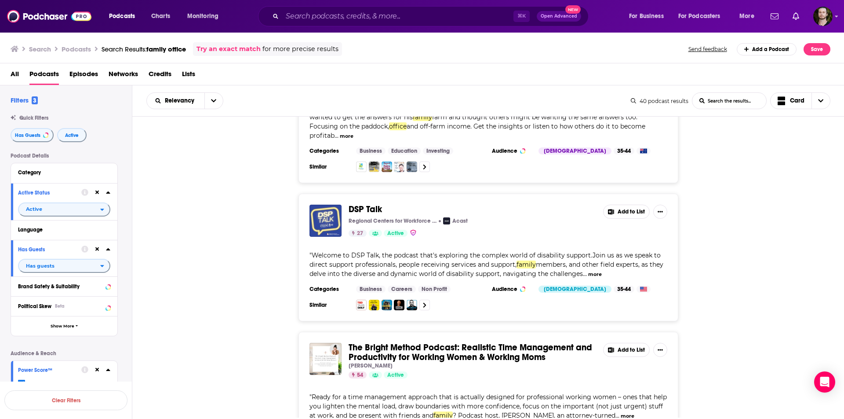
scroll to position [4406, 0]
click at [593, 270] on button "more" at bounding box center [595, 273] width 14 height 7
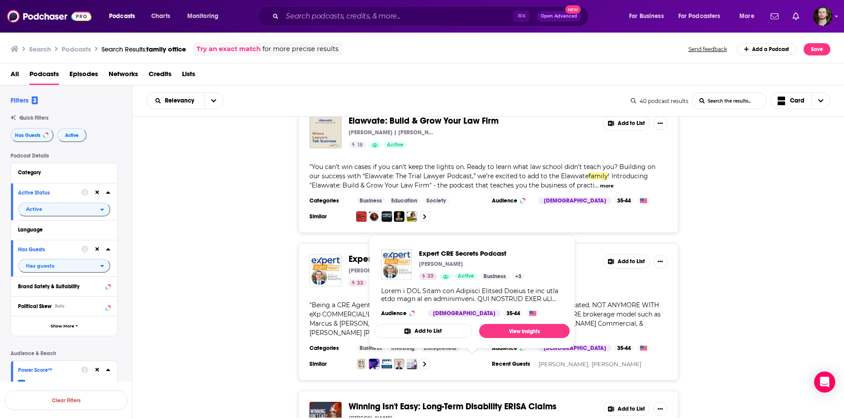
scroll to position [5014, 0]
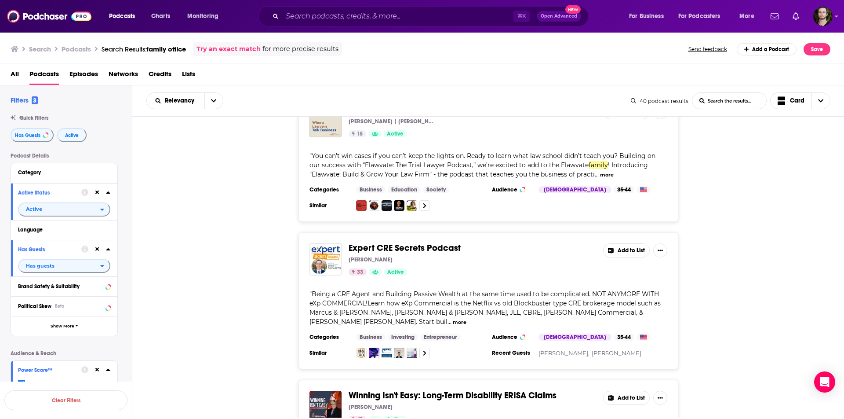
click at [453, 318] on button "more" at bounding box center [460, 321] width 14 height 7
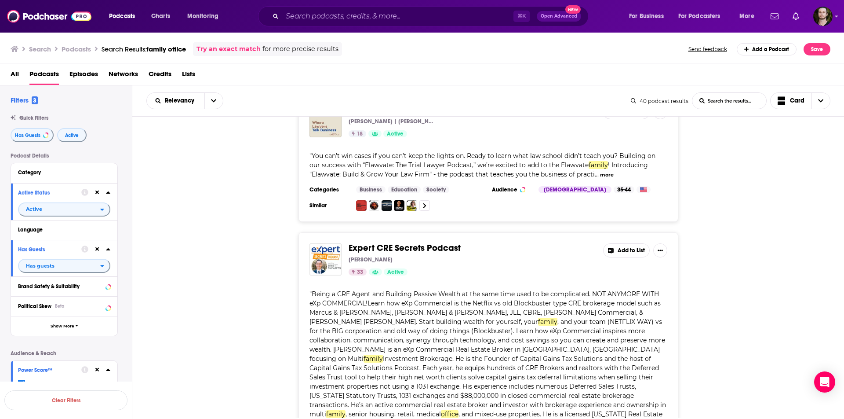
click at [631, 243] on button "Add to List" at bounding box center [626, 250] width 47 height 14
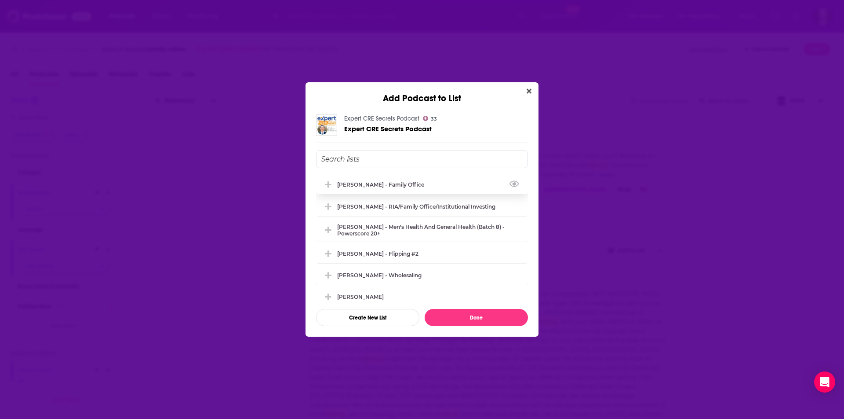
click at [403, 188] on div "[PERSON_NAME] - Family Office" at bounding box center [422, 184] width 212 height 19
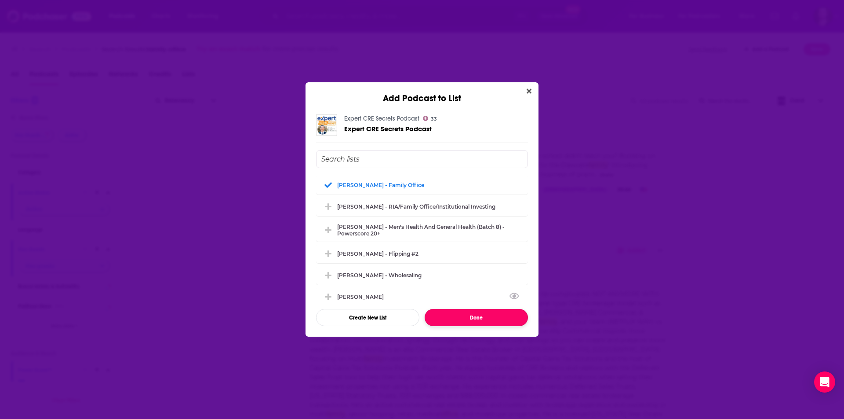
drag, startPoint x: 485, startPoint y: 314, endPoint x: 505, endPoint y: 308, distance: 20.7
click at [485, 314] on button "Done" at bounding box center [476, 317] width 103 height 17
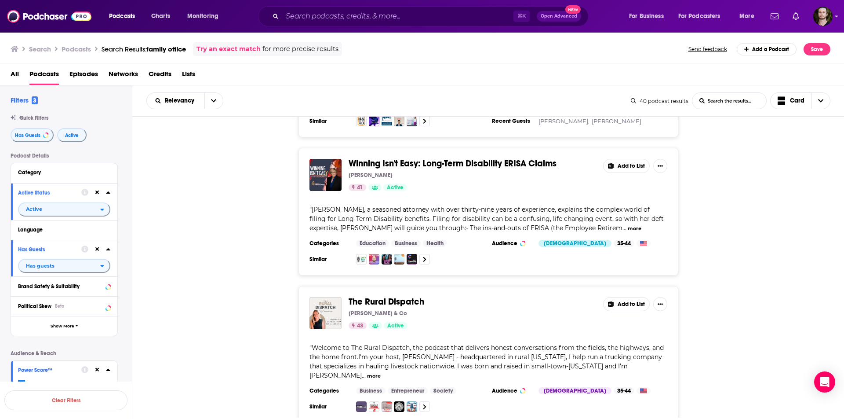
scroll to position [5367, 0]
click at [628, 224] on button "more" at bounding box center [635, 227] width 14 height 7
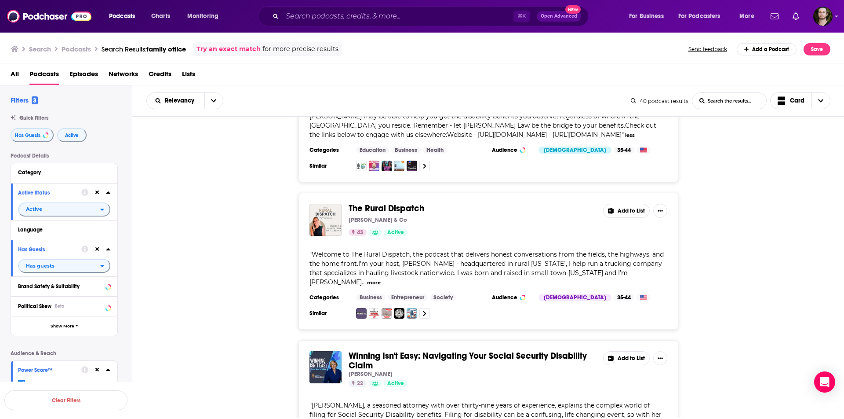
scroll to position [5635, 0]
click at [381, 278] on button "more" at bounding box center [374, 281] width 14 height 7
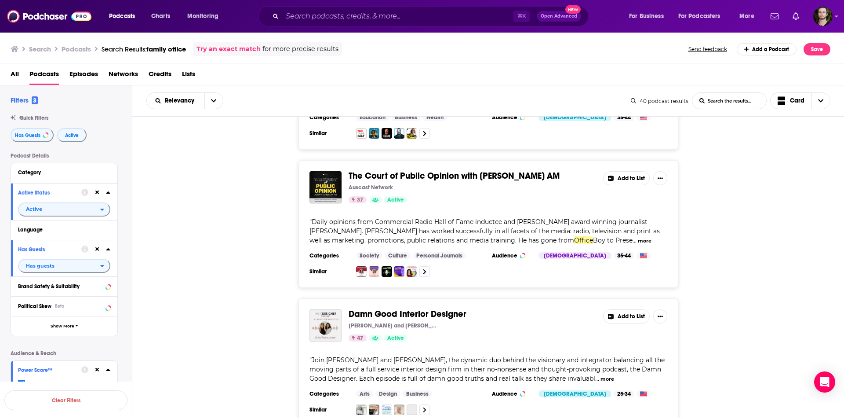
scroll to position [6138, 0]
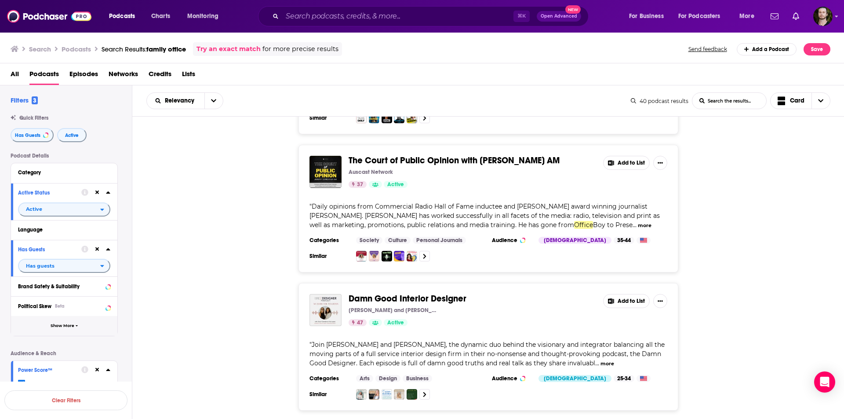
click at [67, 323] on span "Show More" at bounding box center [63, 325] width 24 height 5
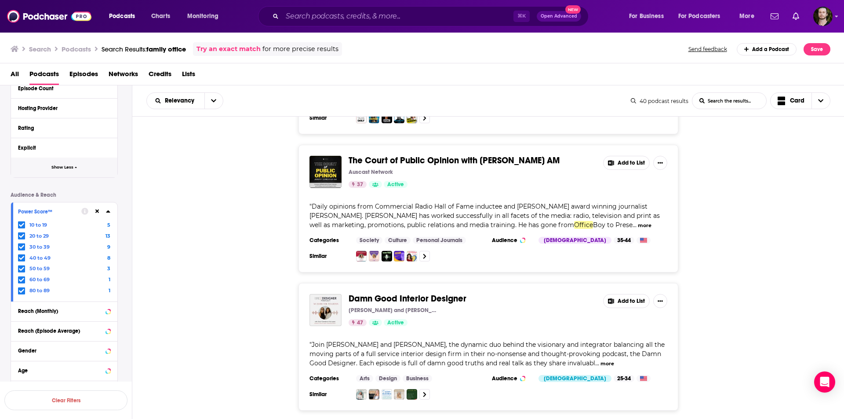
scroll to position [336, 0]
click at [22, 226] on icon at bounding box center [21, 225] width 5 height 5
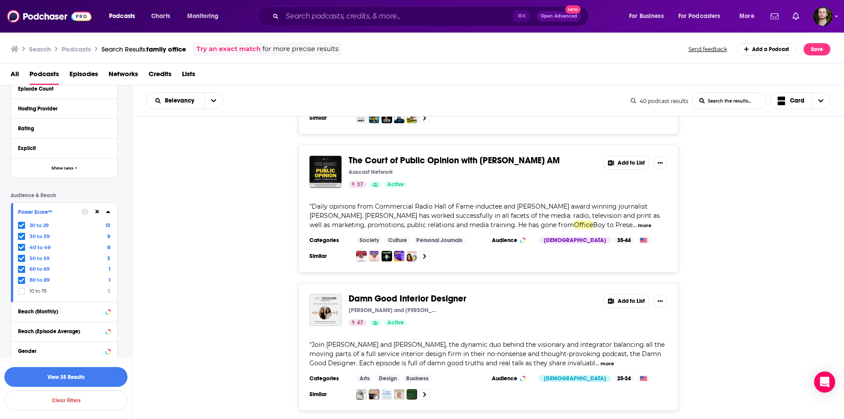
click at [23, 279] on icon at bounding box center [21, 280] width 5 height 4
click at [22, 268] on icon at bounding box center [21, 269] width 5 height 5
click at [22, 256] on icon at bounding box center [21, 258] width 5 height 5
click at [22, 247] on icon at bounding box center [21, 247] width 5 height 4
click at [23, 232] on div at bounding box center [22, 235] width 9 height 7
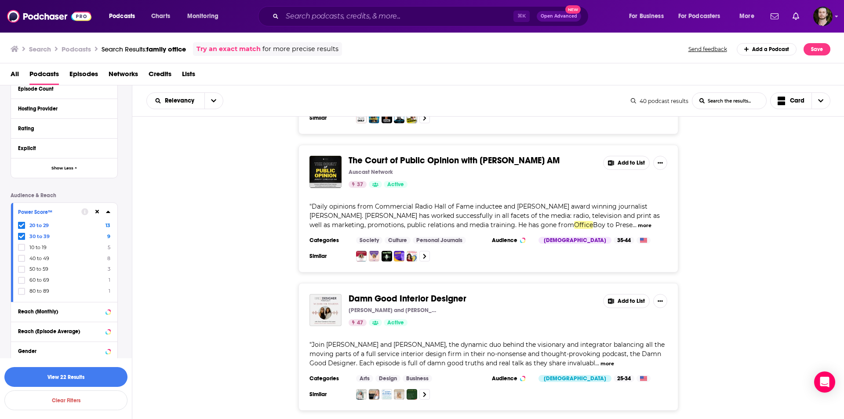
click at [22, 238] on input "multiSelectOption-30-1" at bounding box center [22, 238] width 0 height 0
click at [24, 225] on icon at bounding box center [21, 225] width 5 height 5
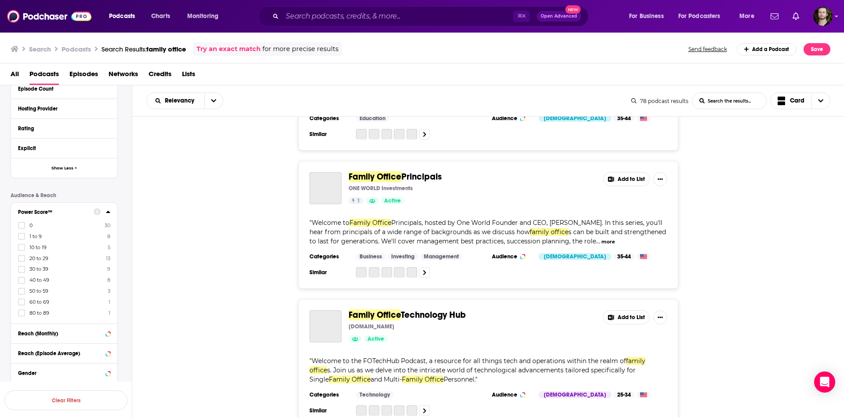
scroll to position [2559, 0]
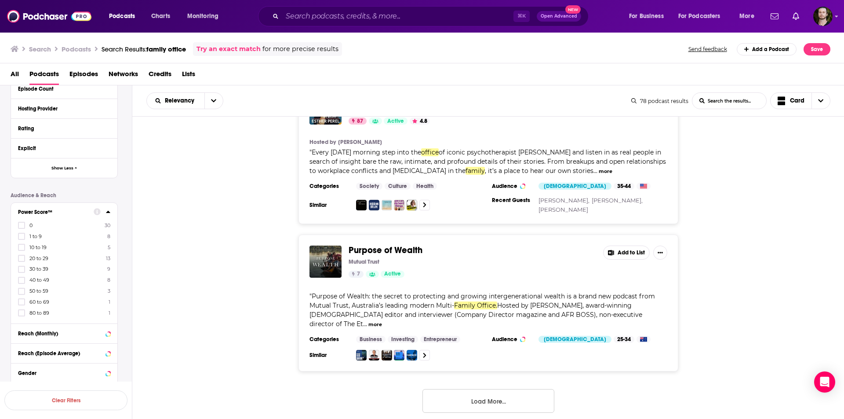
drag, startPoint x: 24, startPoint y: 223, endPoint x: 34, endPoint y: 226, distance: 10.8
click at [21, 223] on icon at bounding box center [21, 225] width 5 height 5
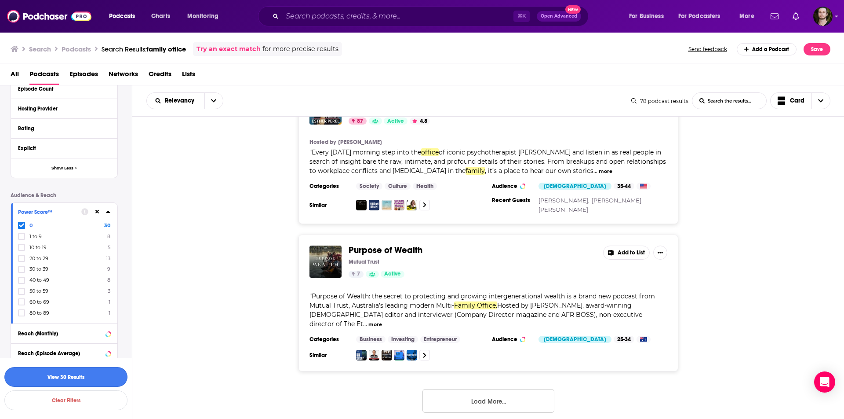
click at [99, 371] on button "View 30 Results" at bounding box center [65, 377] width 123 height 20
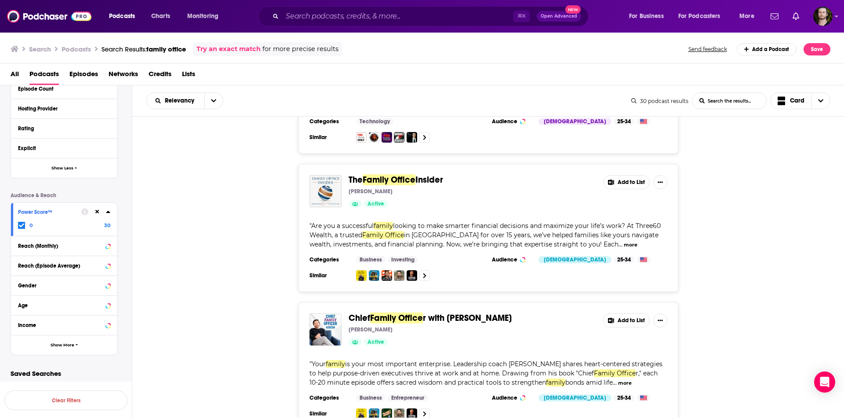
scroll to position [101, 0]
click at [624, 246] on button "more" at bounding box center [631, 244] width 14 height 7
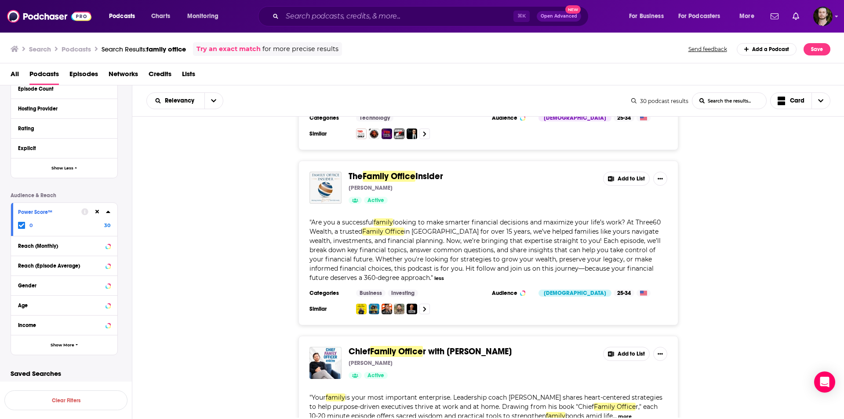
click at [623, 183] on button "Add to List" at bounding box center [626, 179] width 47 height 14
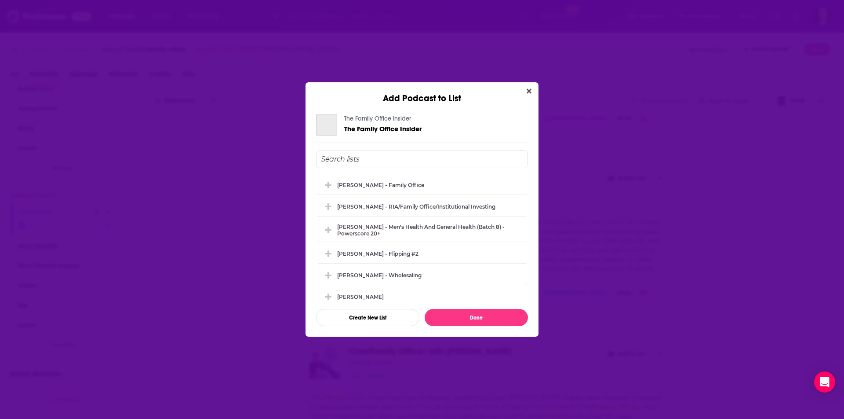
scroll to position [103, 0]
drag, startPoint x: 386, startPoint y: 184, endPoint x: 421, endPoint y: 213, distance: 46.2
click at [387, 184] on div "[PERSON_NAME] - Family Office" at bounding box center [383, 185] width 92 height 7
click at [494, 312] on button "Done" at bounding box center [476, 317] width 103 height 17
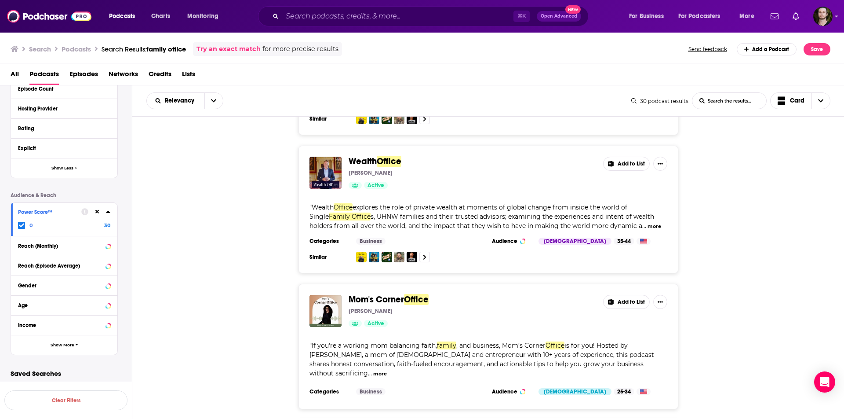
scroll to position [437, 0]
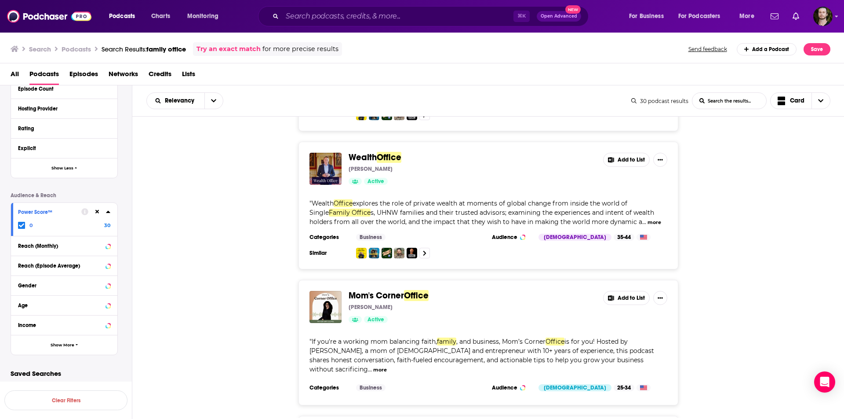
click at [626, 162] on button "Add to List" at bounding box center [626, 160] width 47 height 14
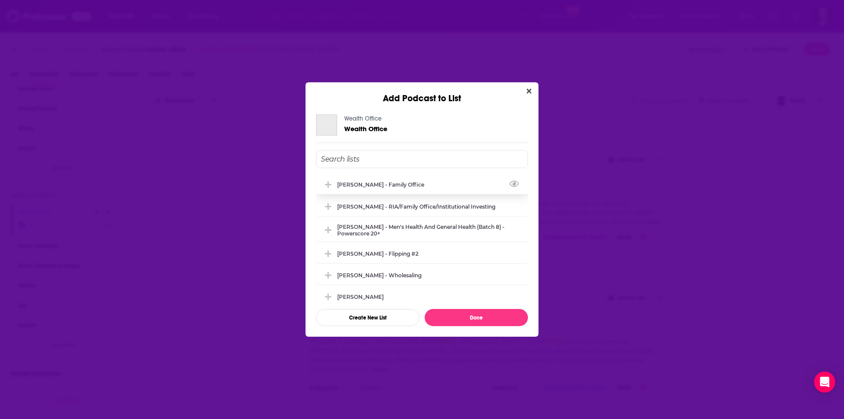
click at [389, 180] on div "[PERSON_NAME] - Family Office" at bounding box center [422, 184] width 212 height 19
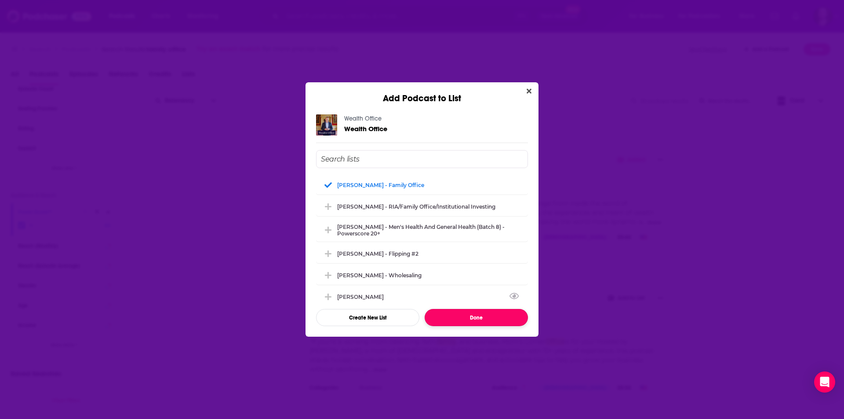
click at [489, 314] on button "Done" at bounding box center [476, 317] width 103 height 17
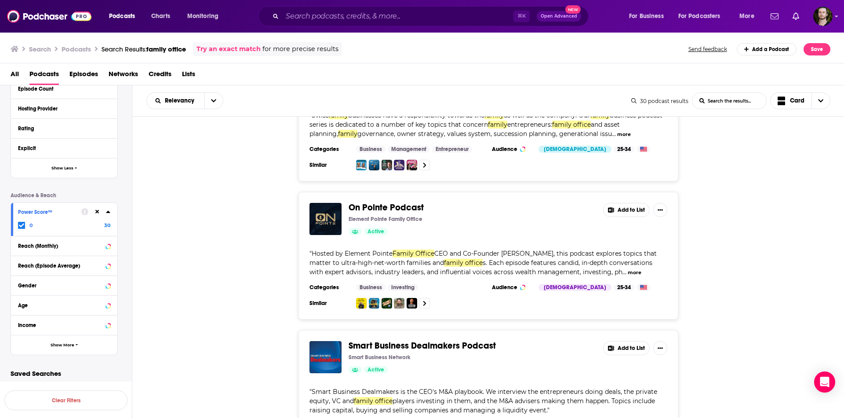
scroll to position [807, 0]
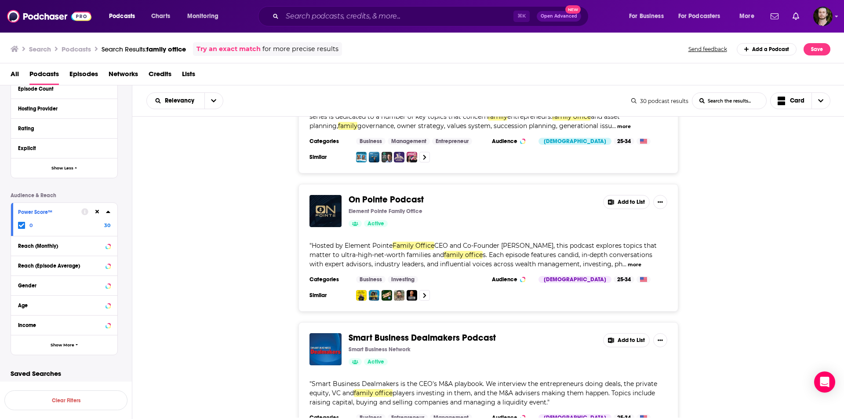
click at [627, 195] on button "Add to List" at bounding box center [626, 202] width 47 height 14
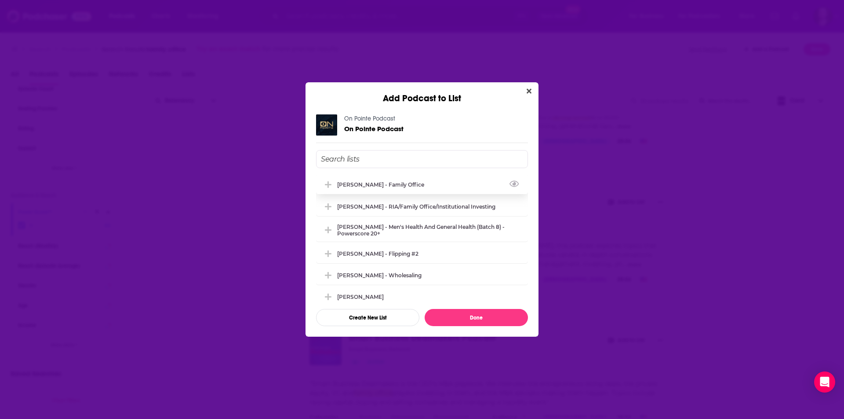
click at [372, 186] on div "[PERSON_NAME] - Family Office" at bounding box center [383, 184] width 92 height 7
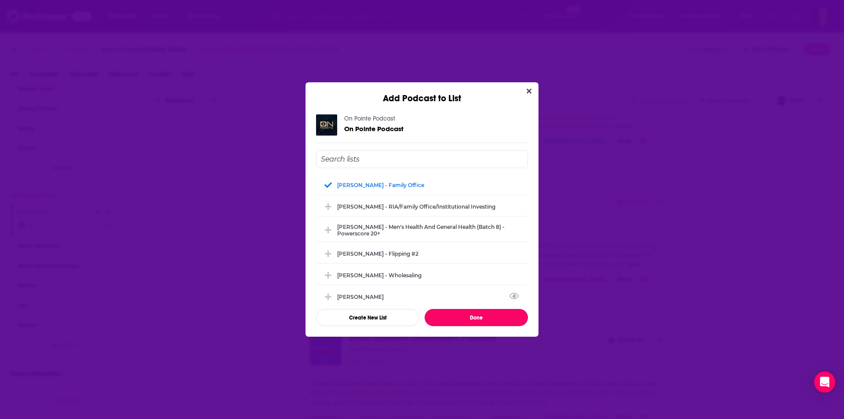
click at [478, 317] on button "Done" at bounding box center [476, 317] width 103 height 17
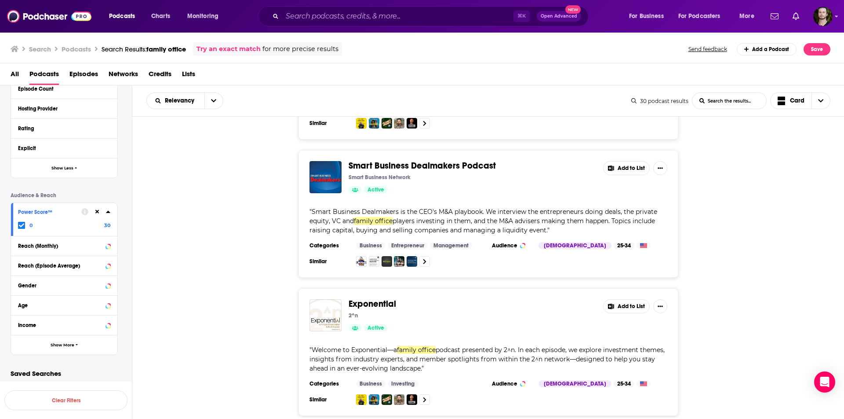
scroll to position [965, 0]
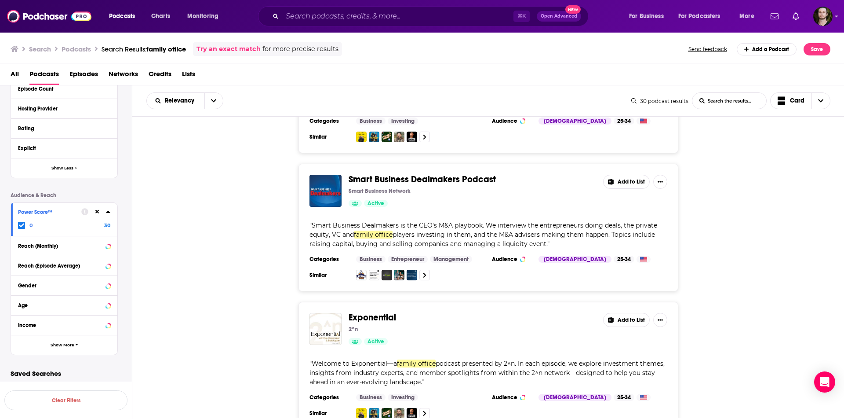
click at [640, 175] on button "Add to List" at bounding box center [626, 182] width 47 height 14
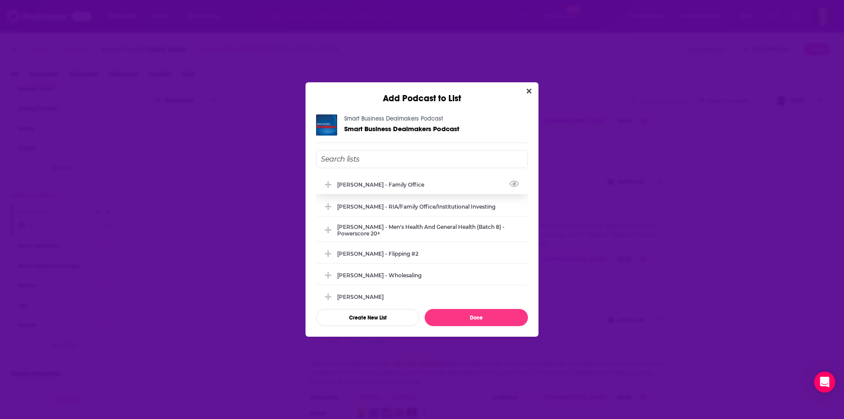
click at [411, 181] on div "[PERSON_NAME] - Family Office" at bounding box center [383, 184] width 92 height 7
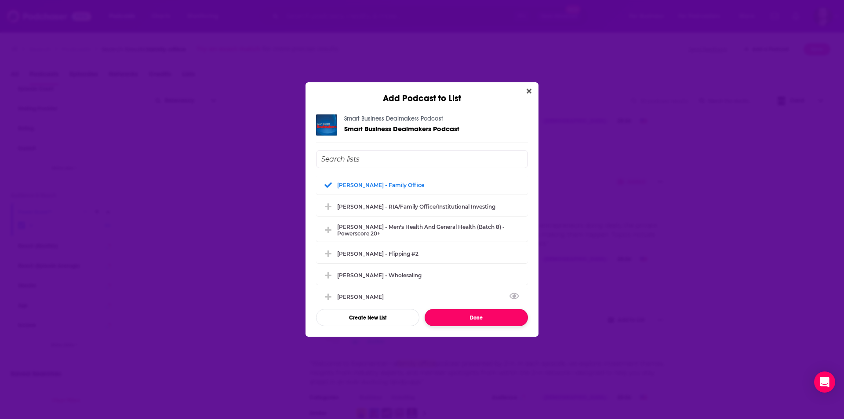
click at [482, 314] on button "Done" at bounding box center [476, 317] width 103 height 17
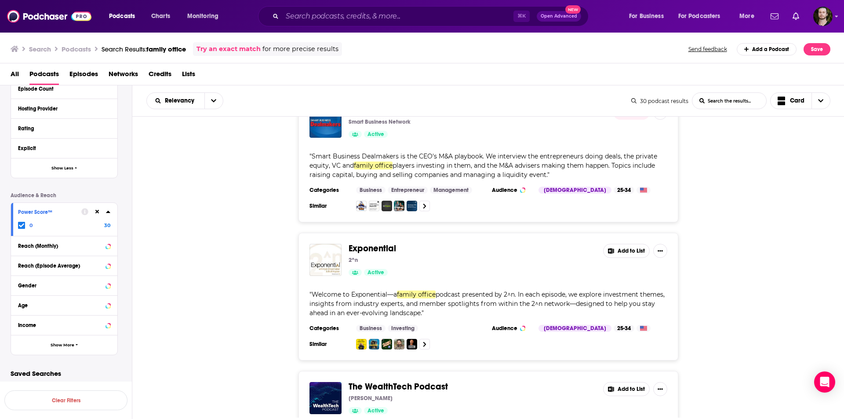
scroll to position [1106, 0]
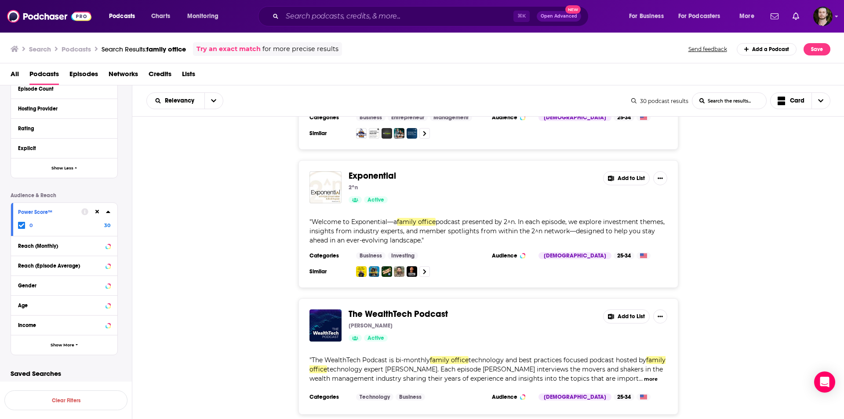
click at [632, 171] on button "Add to List" at bounding box center [626, 178] width 47 height 14
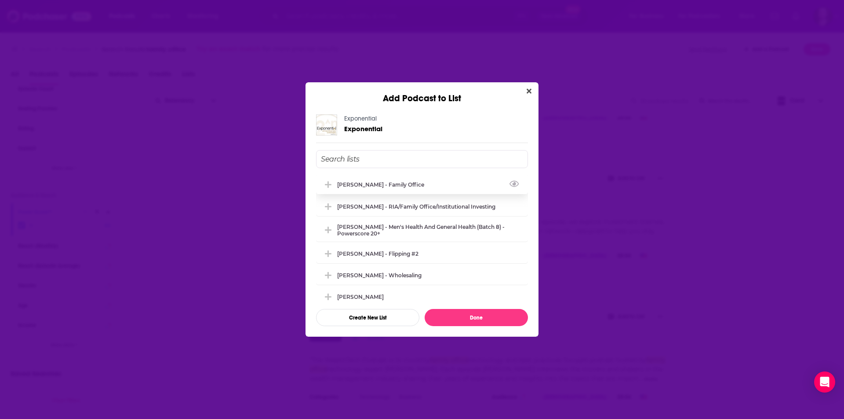
click at [383, 184] on div "[PERSON_NAME] - Family Office" at bounding box center [383, 184] width 92 height 7
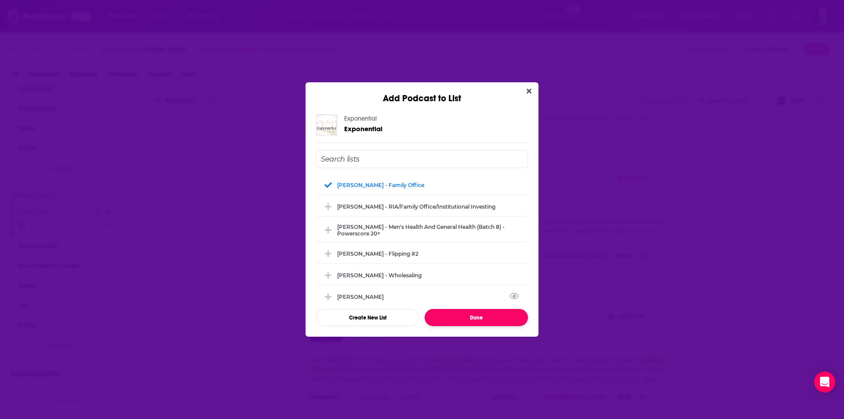
click at [467, 312] on button "Done" at bounding box center [476, 317] width 103 height 17
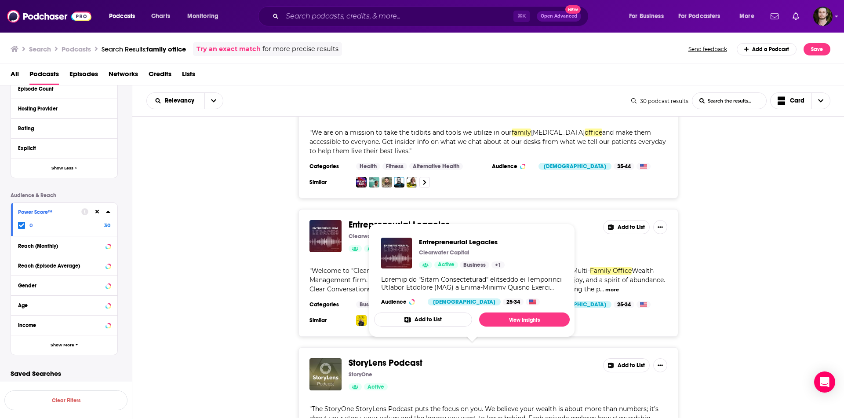
scroll to position [1469, 0]
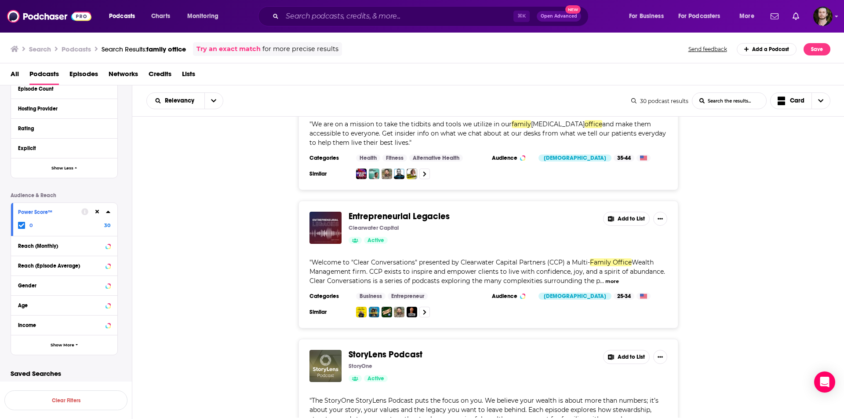
click at [628, 212] on button "Add to List" at bounding box center [626, 219] width 47 height 14
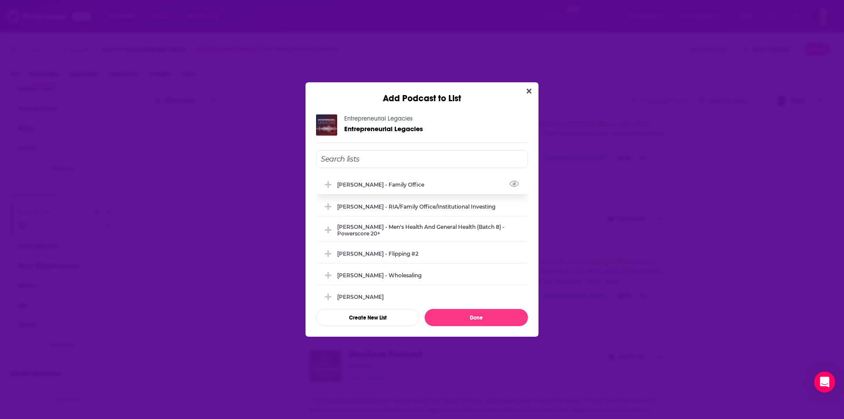
click at [395, 181] on div "[PERSON_NAME] - Family Office" at bounding box center [383, 184] width 92 height 7
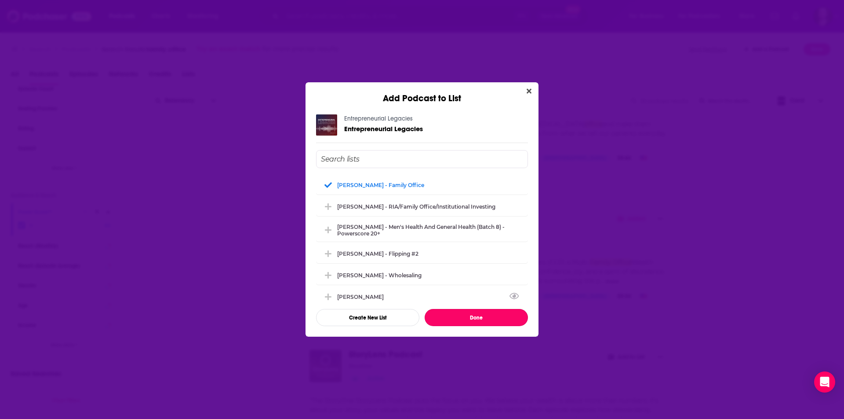
click at [482, 311] on button "Done" at bounding box center [476, 317] width 103 height 17
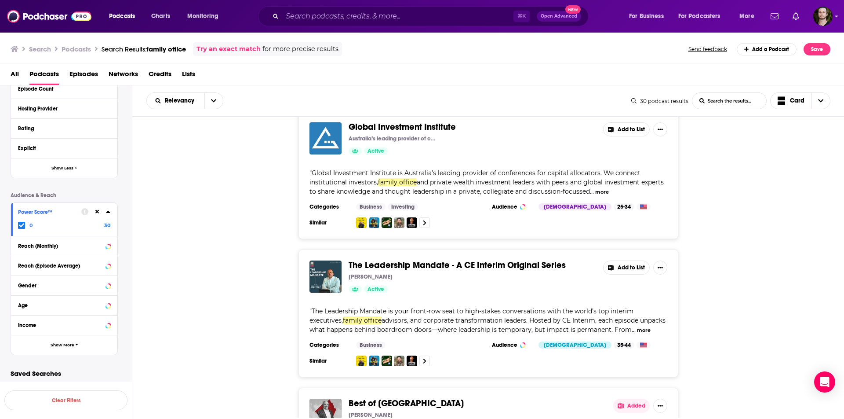
scroll to position [2137, 0]
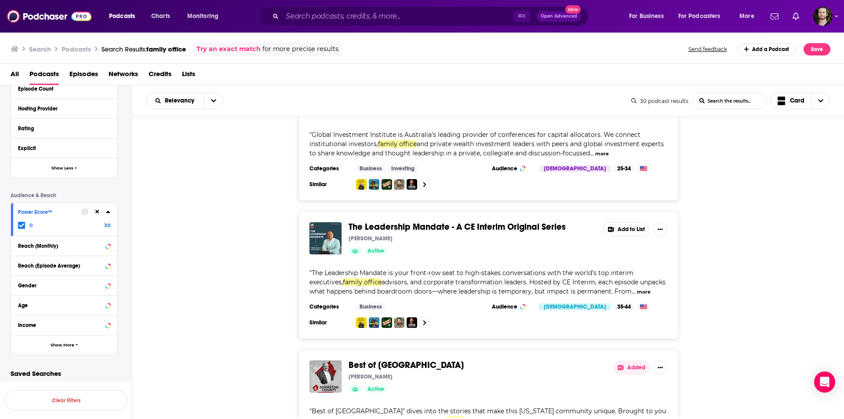
click at [622, 222] on button "Add to List" at bounding box center [626, 229] width 47 height 14
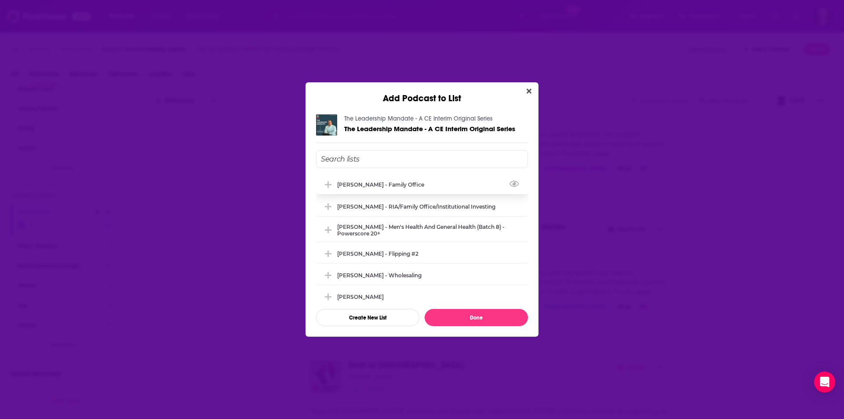
drag, startPoint x: 373, startPoint y: 187, endPoint x: 376, endPoint y: 192, distance: 5.7
click at [373, 187] on div "[PERSON_NAME] - Family Office" at bounding box center [383, 184] width 92 height 7
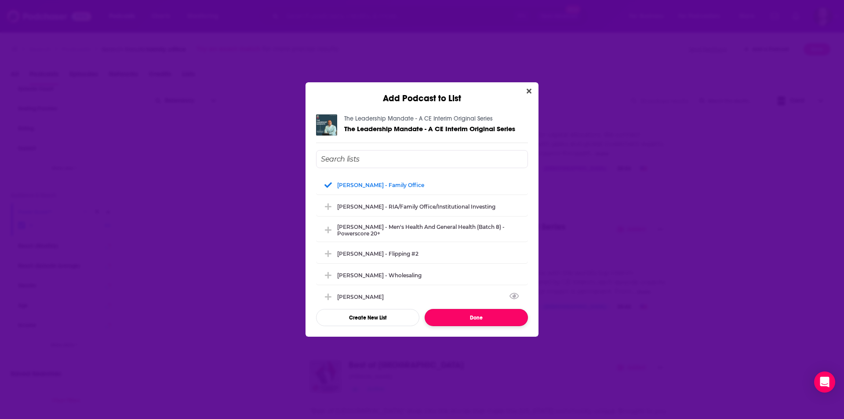
click at [465, 318] on button "Done" at bounding box center [476, 317] width 103 height 17
